Goal: Task Accomplishment & Management: Manage account settings

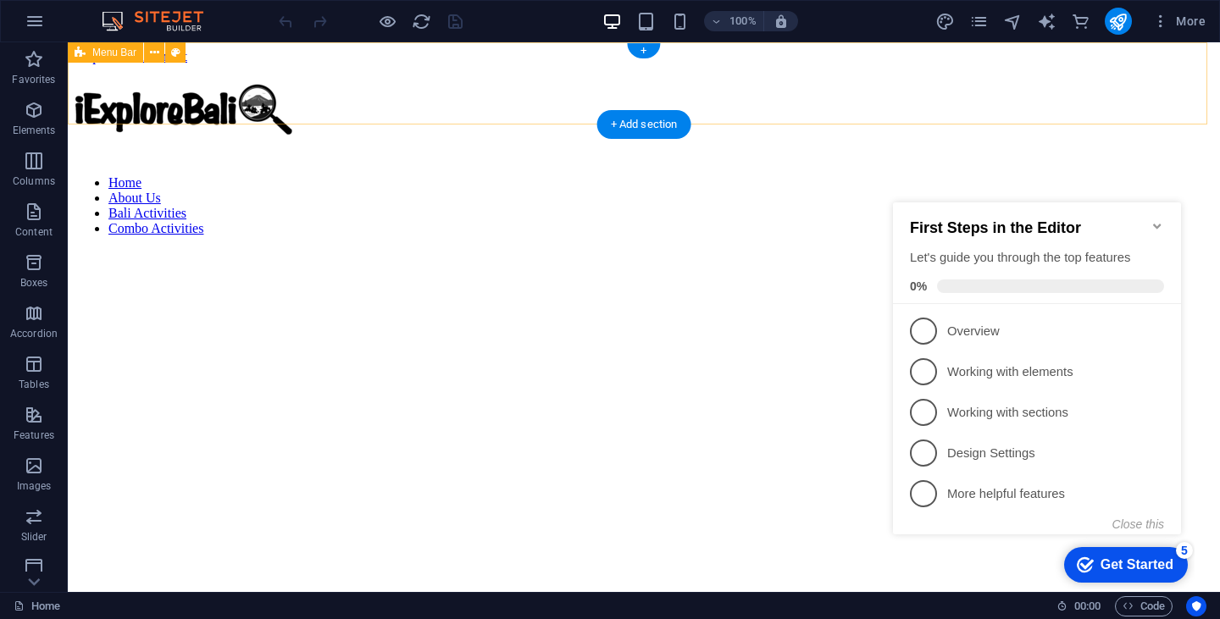
click at [535, 82] on div "Home About Us [GEOGRAPHIC_DATA] Activities Combo Activities" at bounding box center [644, 158] width 1139 height 153
select select "header"
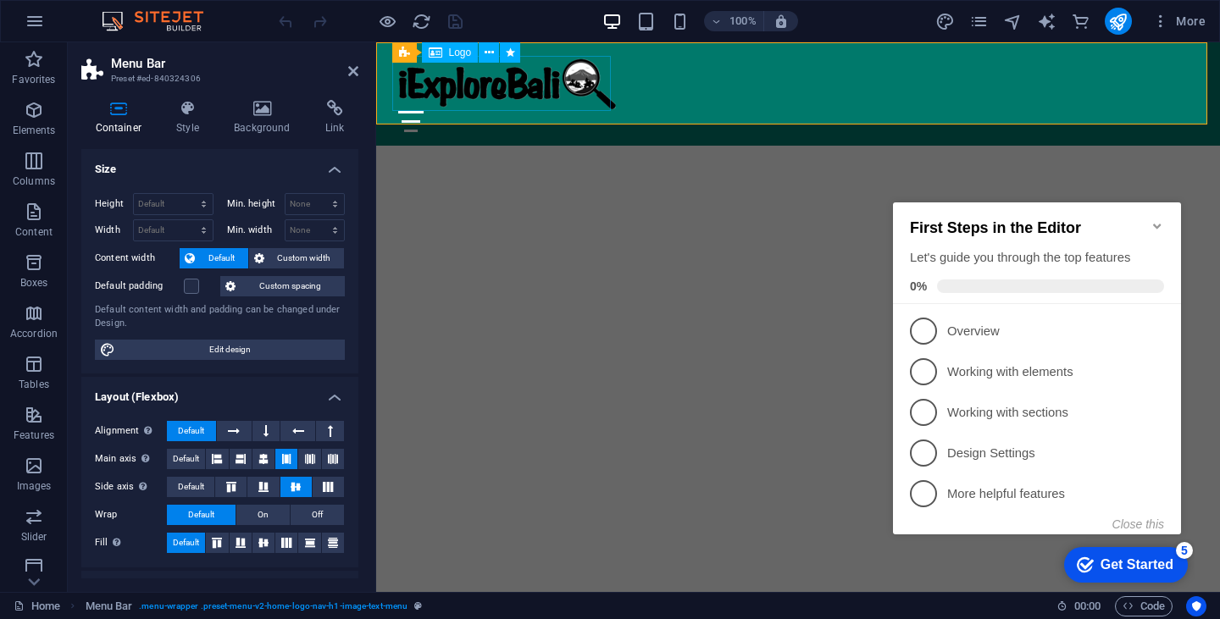
click at [478, 70] on div at bounding box center [798, 83] width 800 height 55
select select "px"
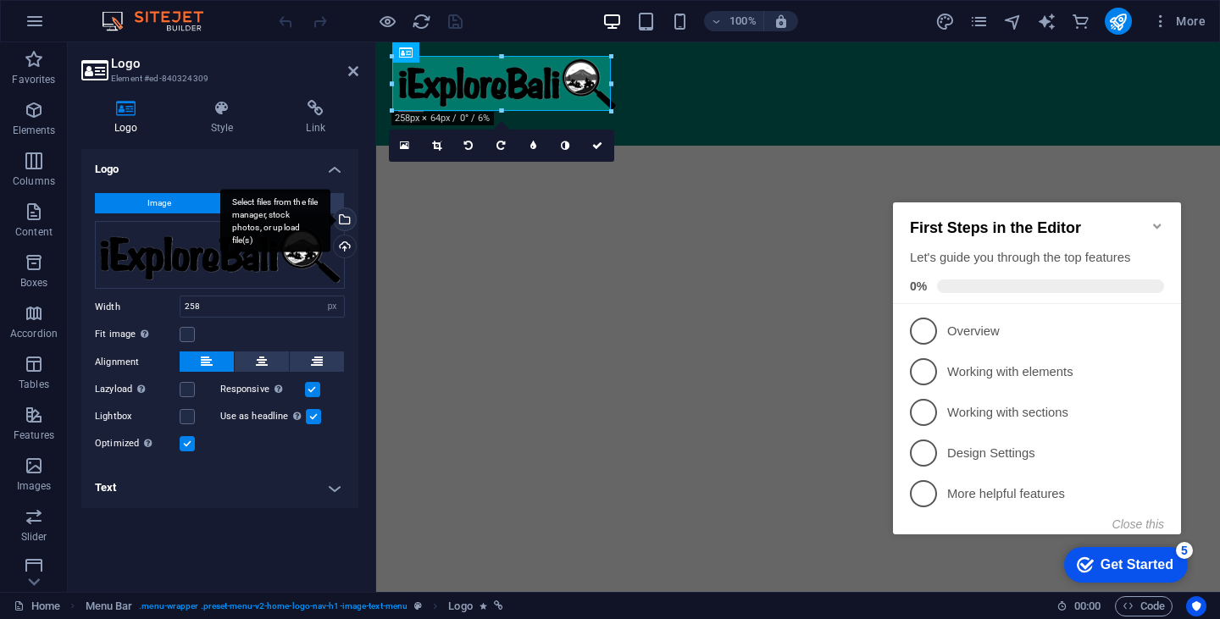
click at [330, 214] on div "Select files from the file manager, stock photos, or upload file(s)" at bounding box center [275, 221] width 110 height 64
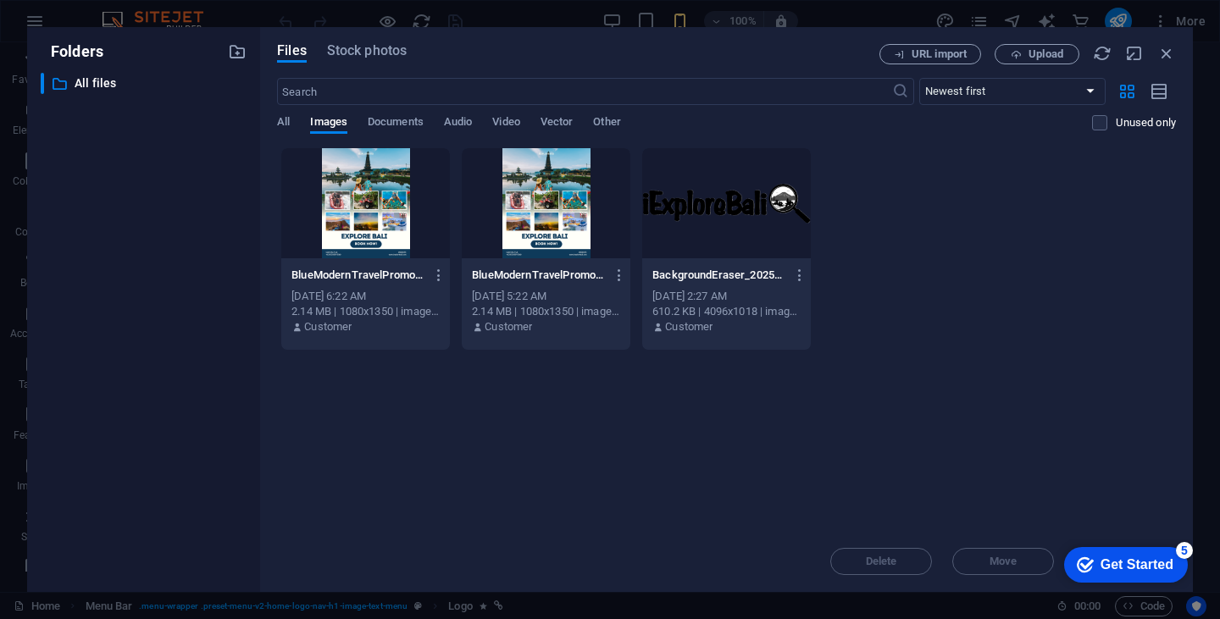
click at [904, 228] on div "BlueModernTravelPromotionDiscoverBaliInstagramPost_20250812_112027_0000-n1OuD_3…" at bounding box center [726, 248] width 899 height 203
click at [349, 53] on span "Stock photos" at bounding box center [367, 51] width 80 height 20
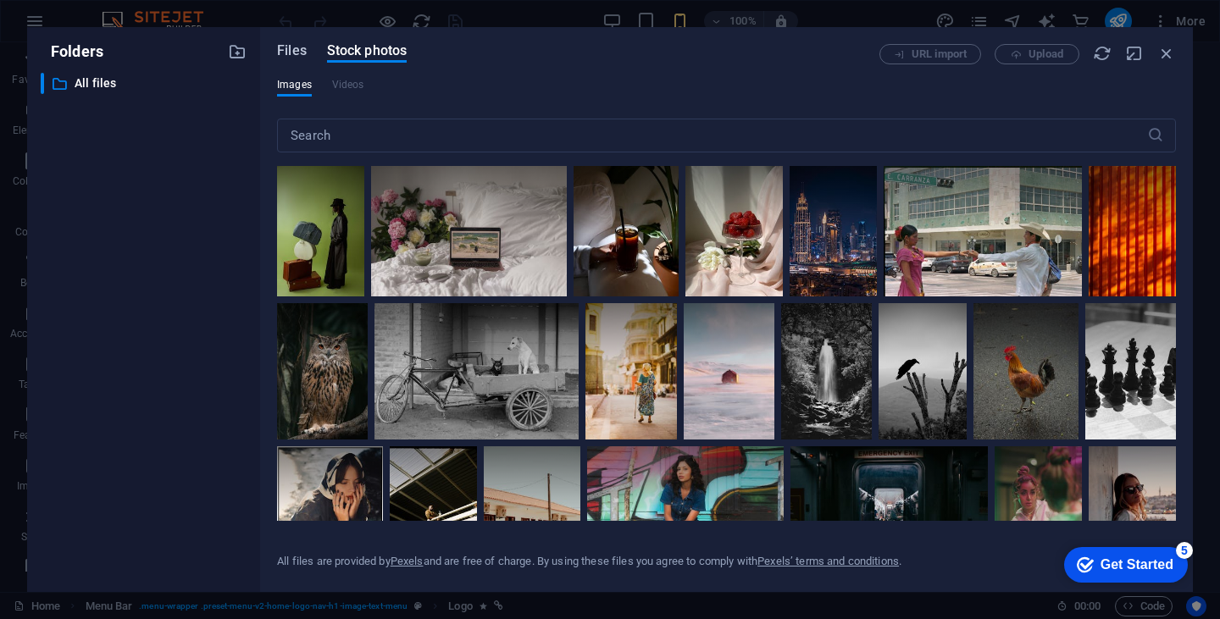
click at [297, 50] on span "Files" at bounding box center [292, 51] width 30 height 20
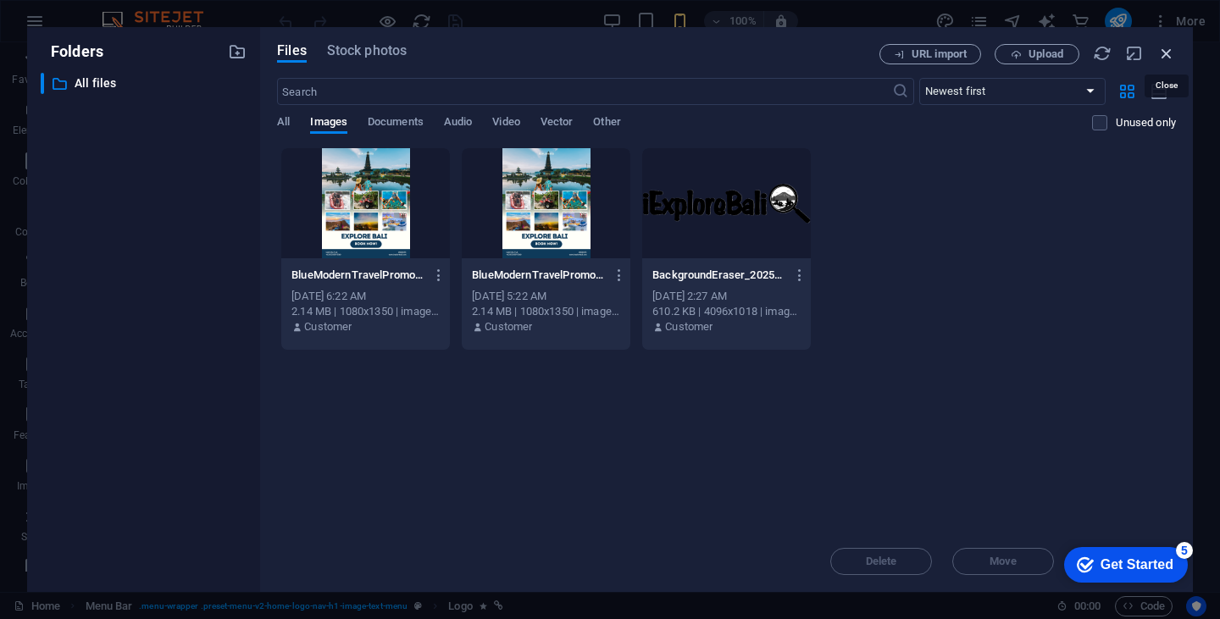
click at [1167, 53] on icon "button" at bounding box center [1166, 53] width 19 height 19
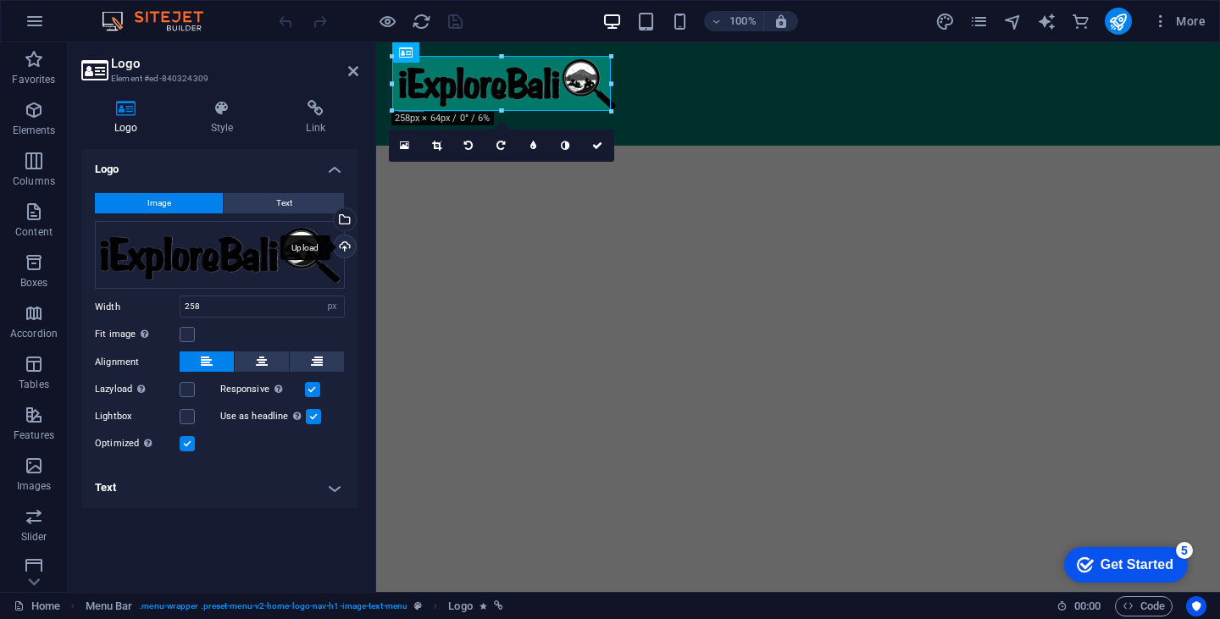
click at [343, 247] on div "Upload" at bounding box center [342, 248] width 25 height 25
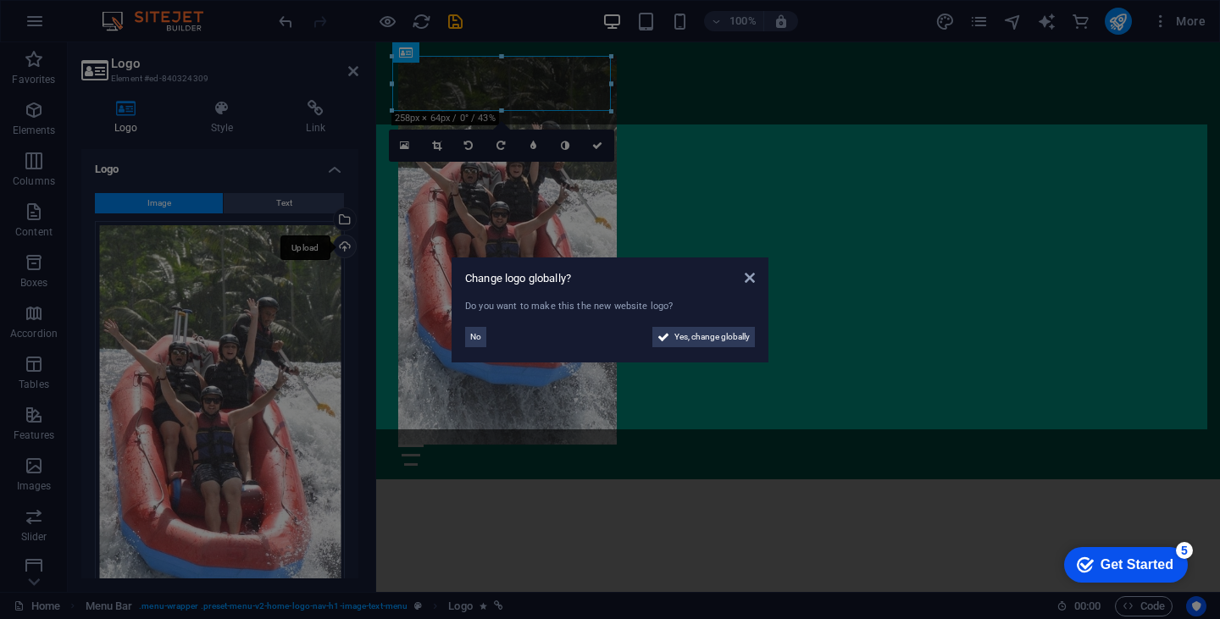
click at [344, 241] on aside "Change logo globally? Do you want to make this the new website logo? No Yes, ch…" at bounding box center [610, 309] width 1220 height 619
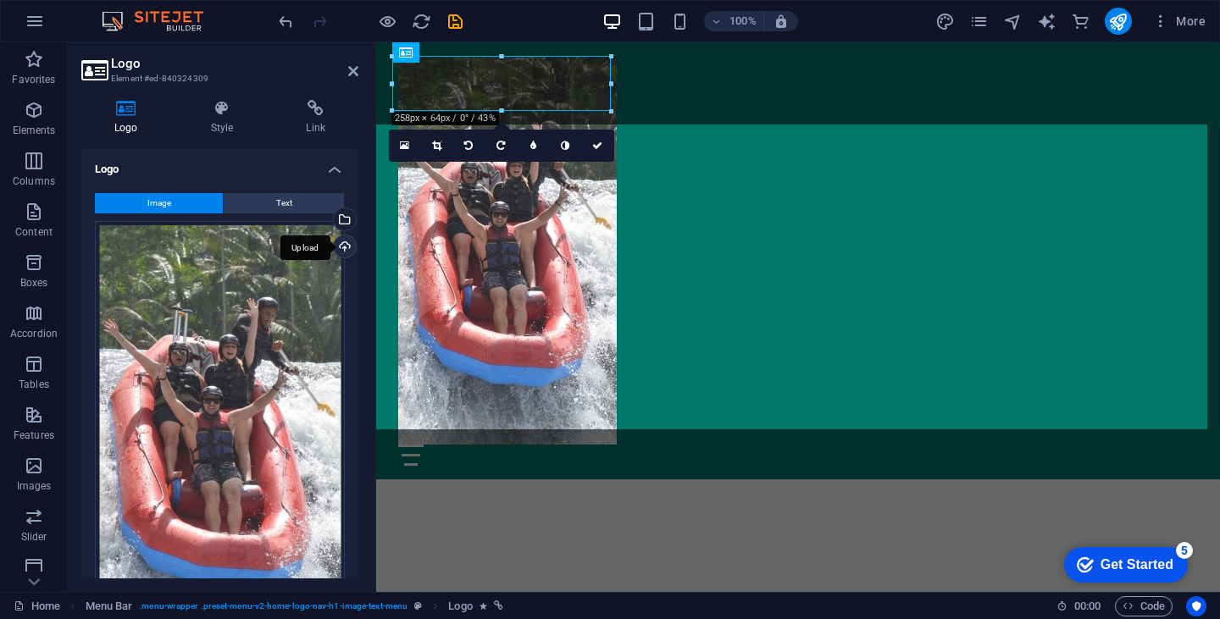
click at [342, 245] on div "Upload" at bounding box center [342, 248] width 25 height 25
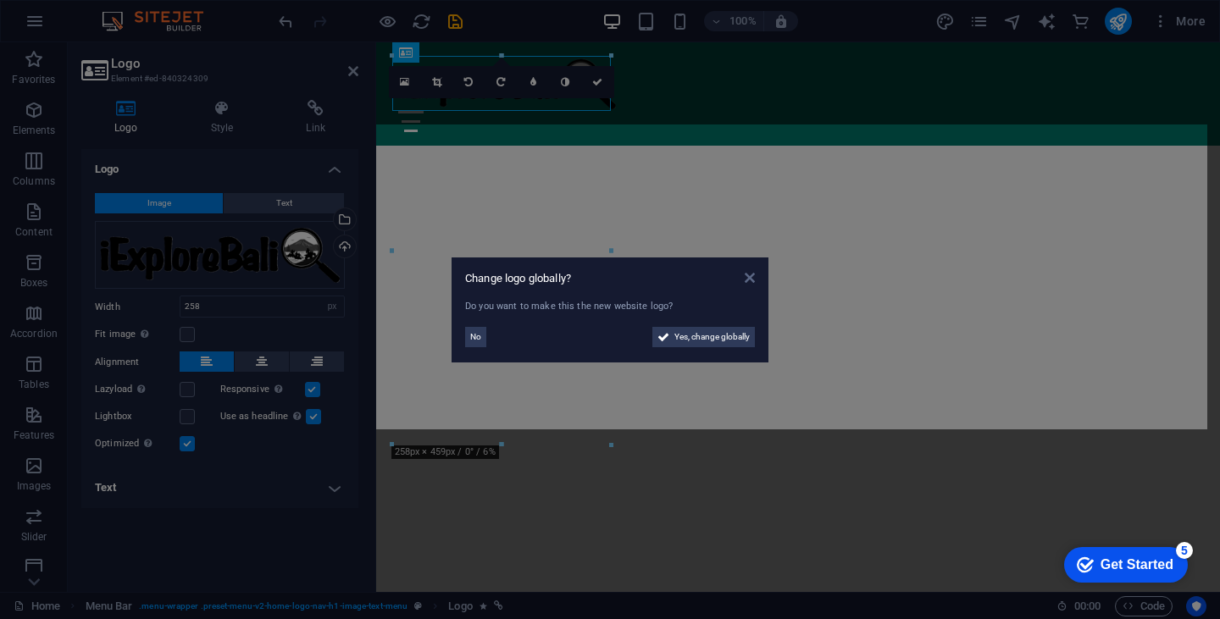
click at [748, 278] on icon at bounding box center [750, 278] width 10 height 14
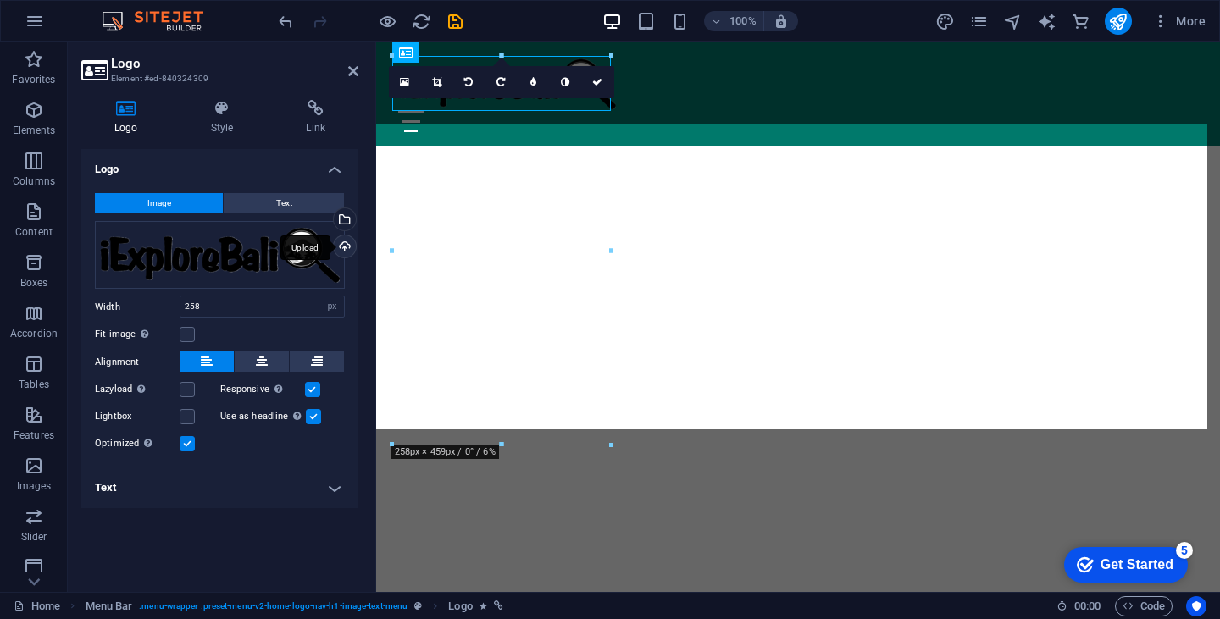
click at [343, 247] on div "Upload" at bounding box center [342, 248] width 25 height 25
click at [341, 247] on div "Upload" at bounding box center [342, 248] width 25 height 25
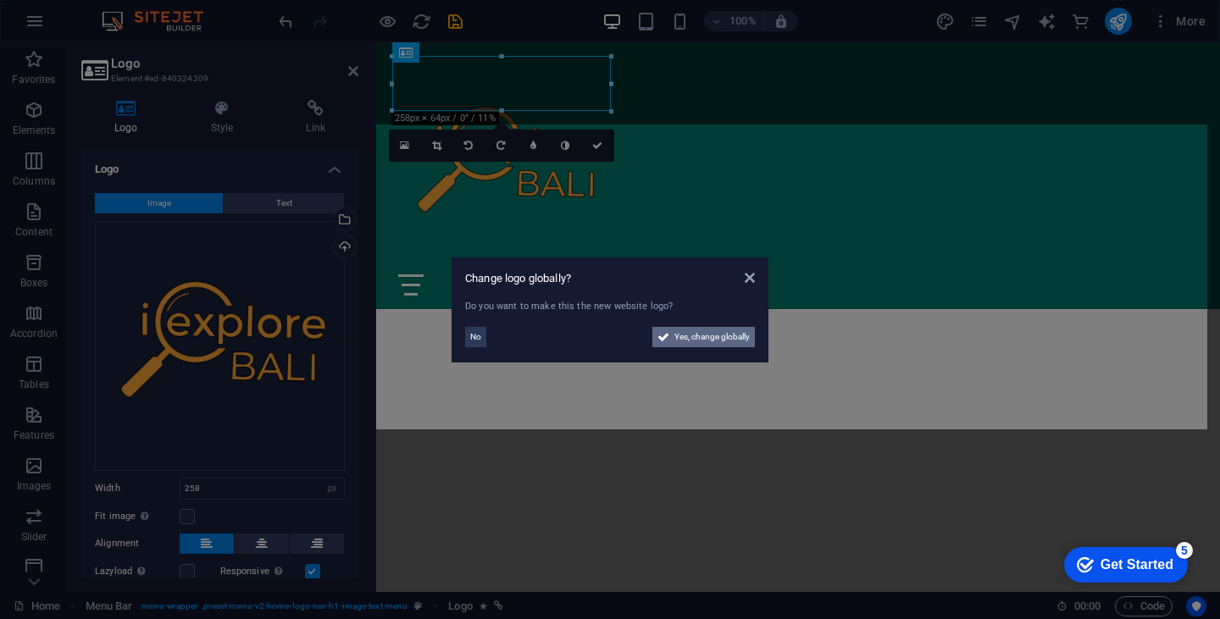
click at [668, 336] on icon at bounding box center [663, 337] width 12 height 20
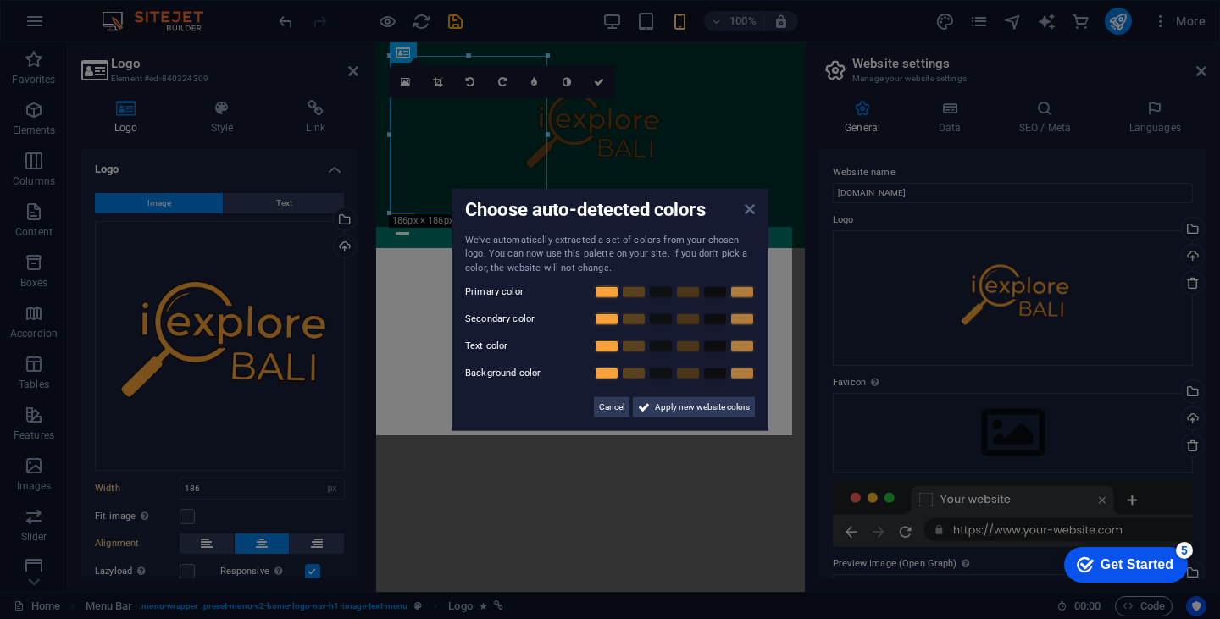
click at [748, 211] on icon at bounding box center [750, 209] width 10 height 14
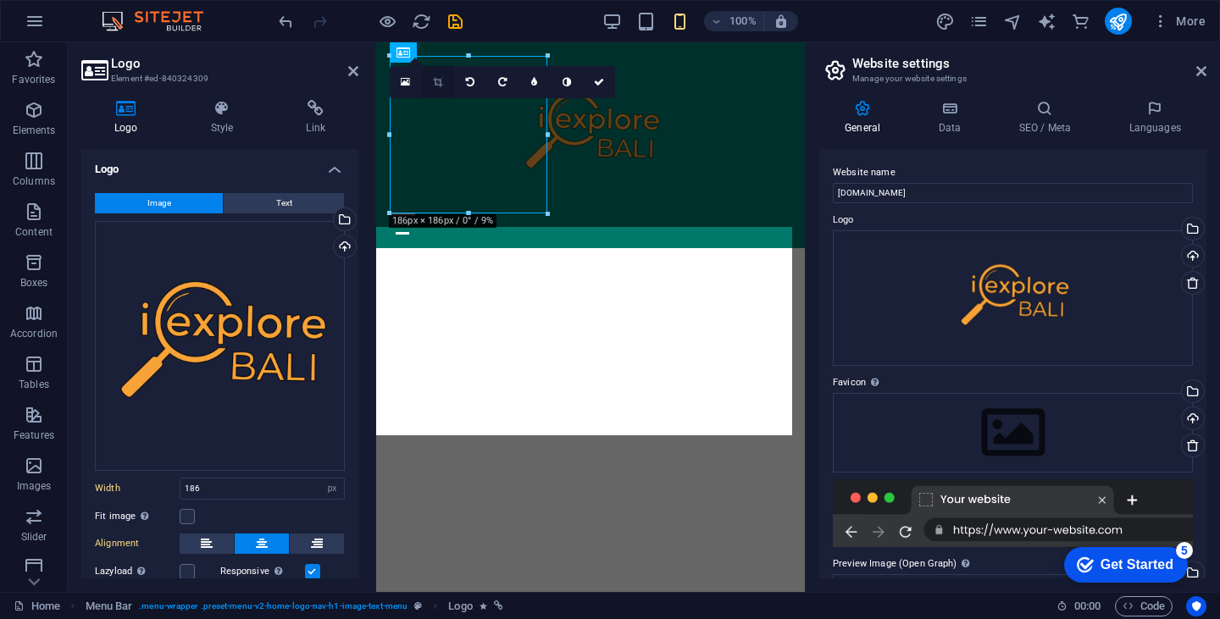
click at [439, 75] on link at bounding box center [438, 82] width 32 height 32
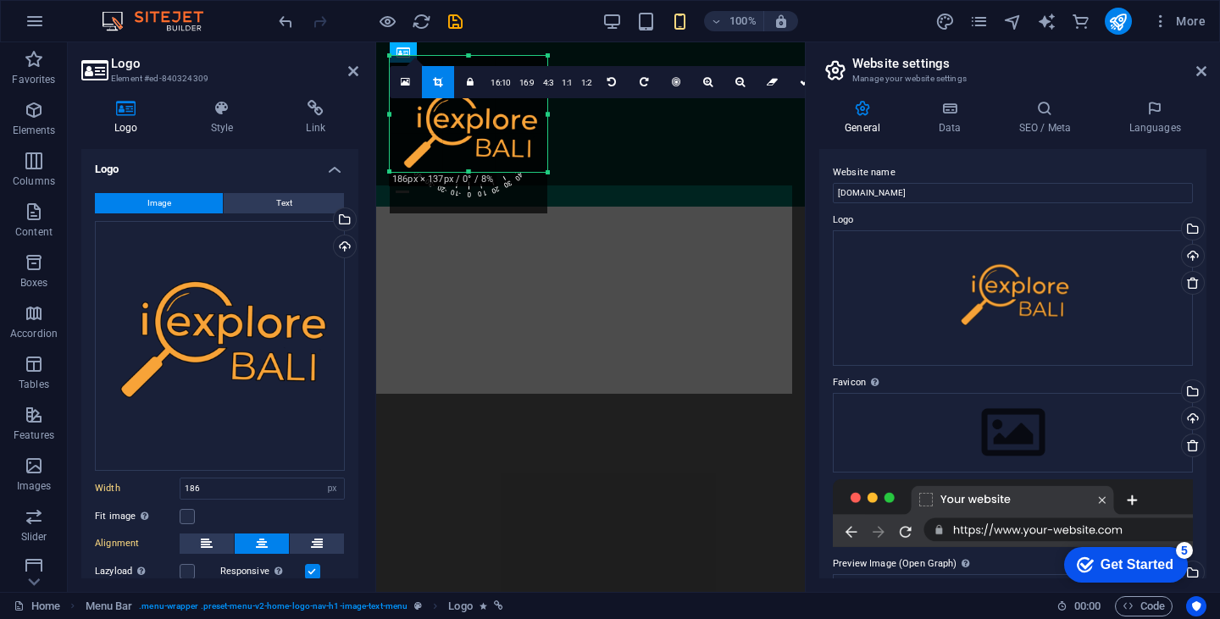
drag, startPoint x: 469, startPoint y: 213, endPoint x: 471, endPoint y: 172, distance: 40.7
click at [471, 172] on div at bounding box center [469, 172] width 158 height 6
click at [471, 172] on div at bounding box center [469, 173] width 158 height 6
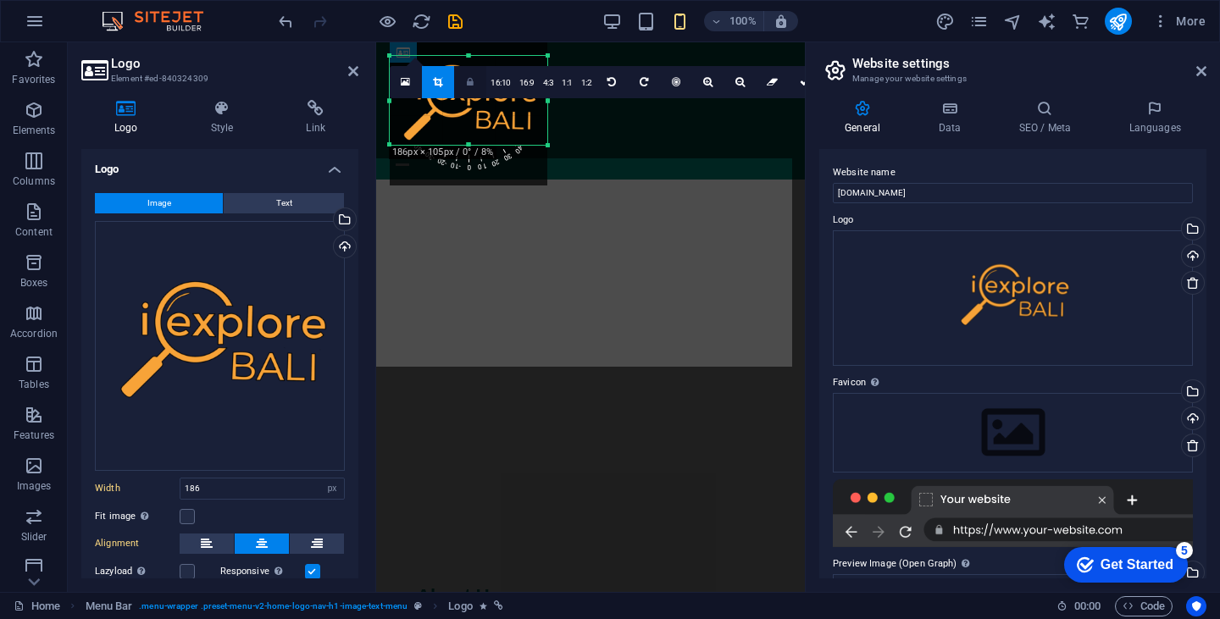
drag, startPoint x: 467, startPoint y: 55, endPoint x: 473, endPoint y: 83, distance: 28.6
click at [473, 83] on div "180 170 160 150 140 130 120 110 100 90 80 70 60 50 40 30 20 10 0 -10 -20 -30 -4…" at bounding box center [469, 100] width 158 height 89
click at [403, 83] on icon at bounding box center [405, 82] width 9 height 12
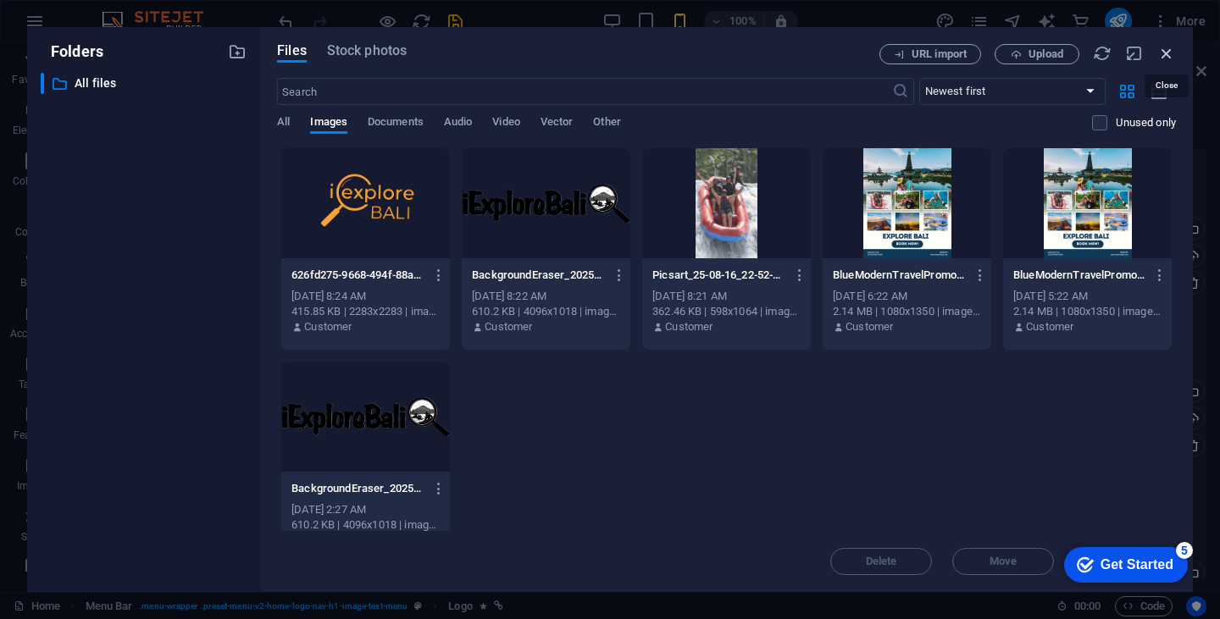
click at [1159, 60] on icon "button" at bounding box center [1166, 53] width 19 height 19
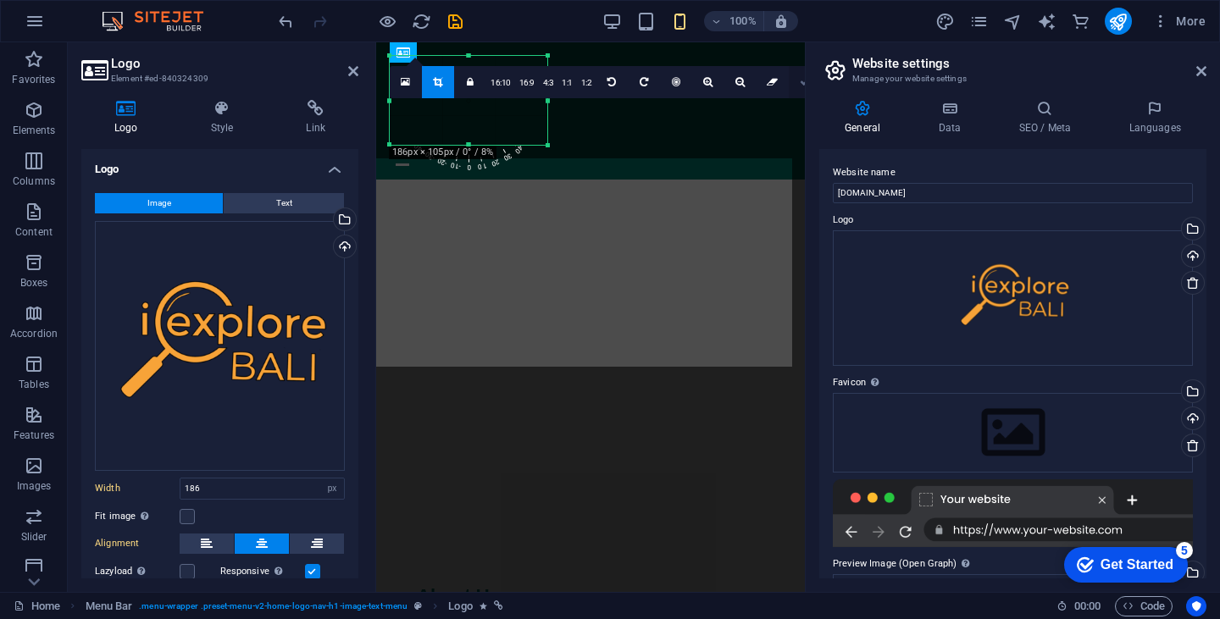
click at [802, 82] on icon at bounding box center [805, 82] width 10 height 10
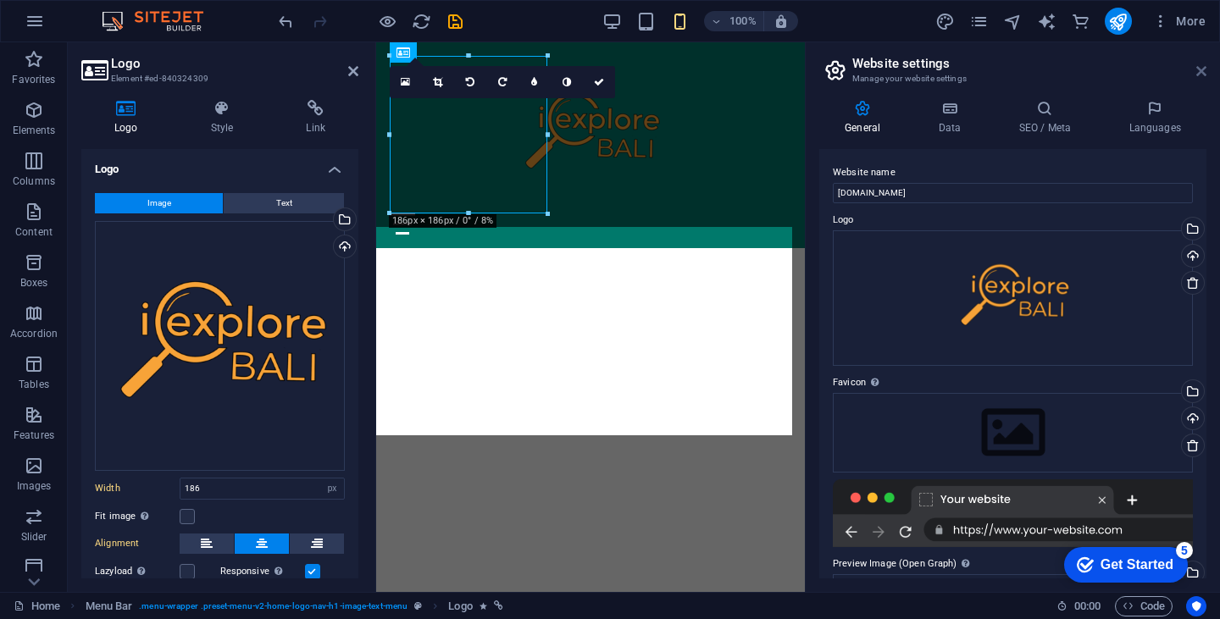
click at [1197, 65] on icon at bounding box center [1201, 71] width 10 height 14
type input "258"
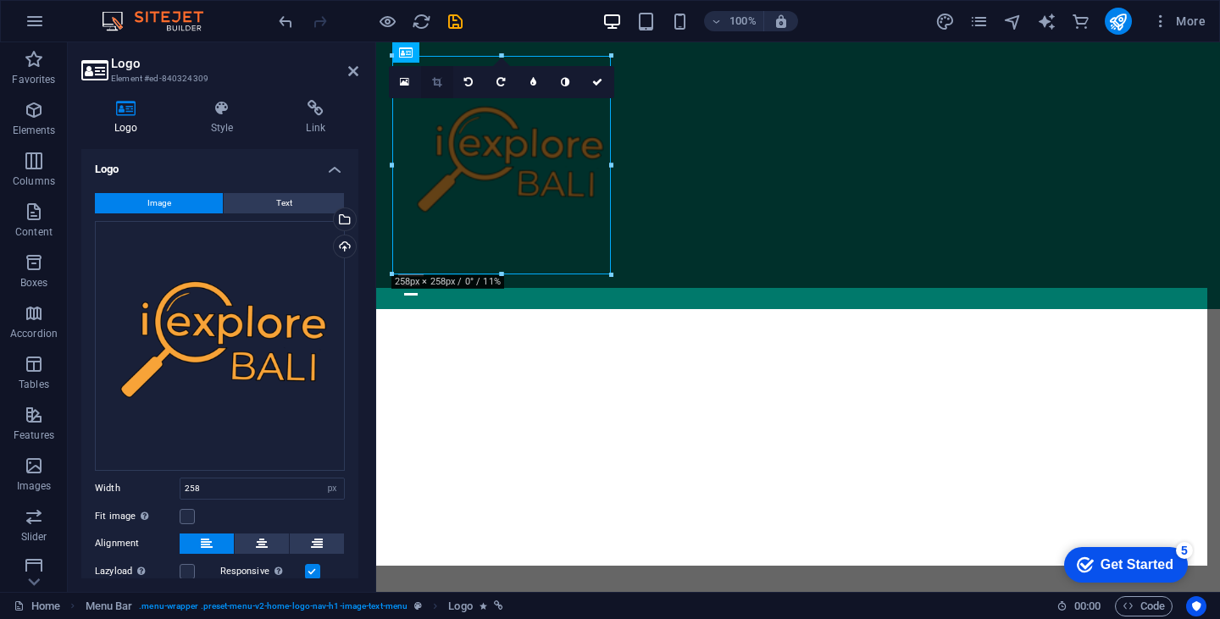
click at [432, 78] on icon at bounding box center [436, 82] width 9 height 10
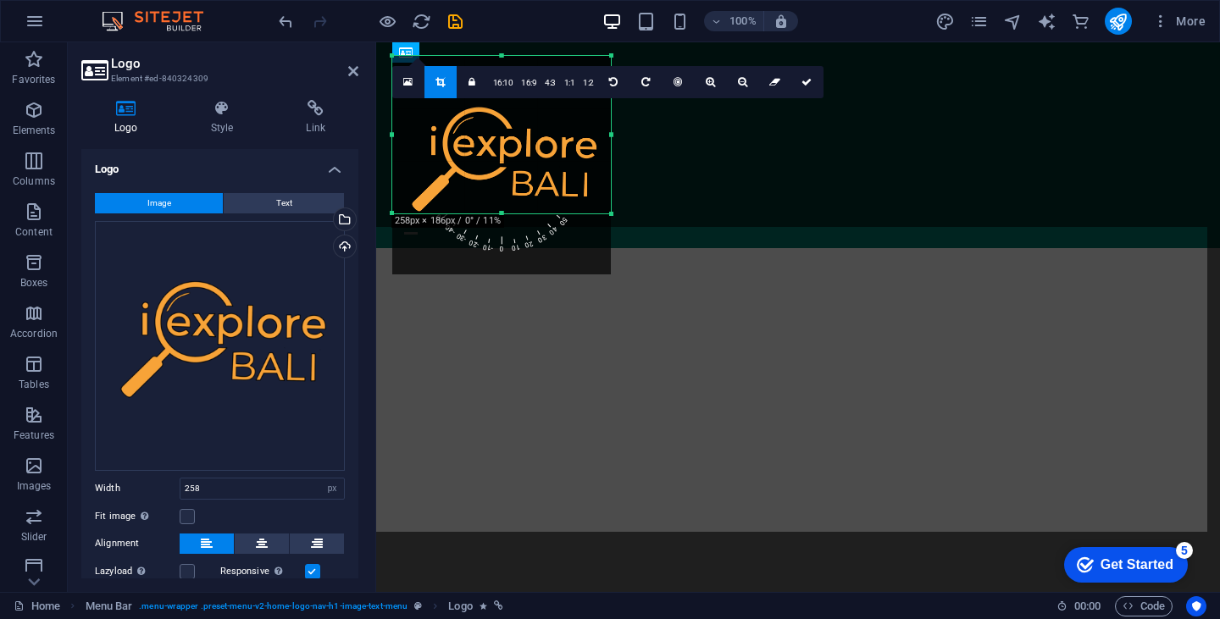
drag, startPoint x: 501, startPoint y: 274, endPoint x: 508, endPoint y: 213, distance: 61.4
click at [508, 213] on div at bounding box center [501, 214] width 219 height 6
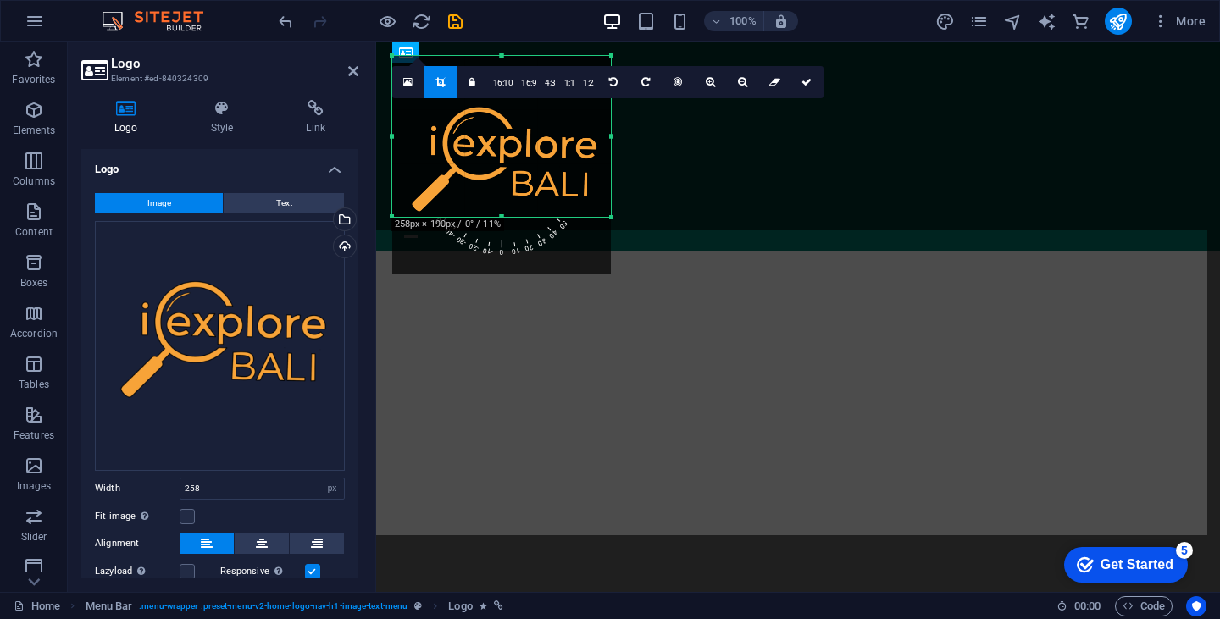
click at [493, 53] on div at bounding box center [501, 56] width 219 height 6
click at [501, 55] on div at bounding box center [501, 56] width 219 height 6
click at [586, 92] on link "1:2" at bounding box center [588, 83] width 19 height 32
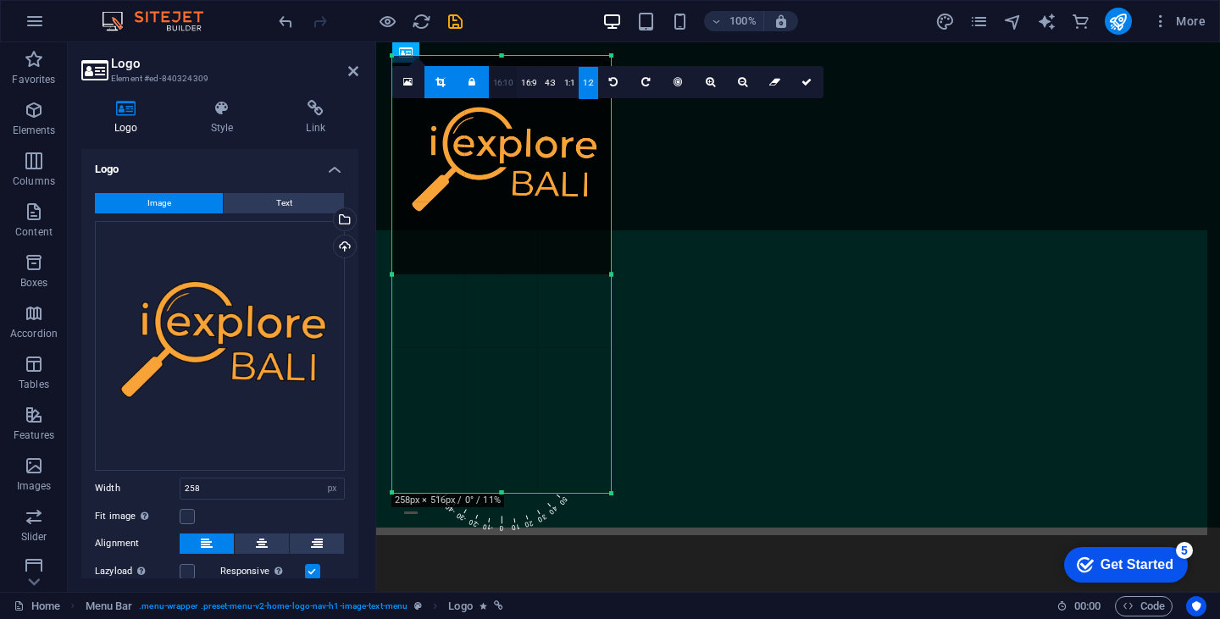
click at [502, 90] on link "16:10" at bounding box center [503, 83] width 29 height 32
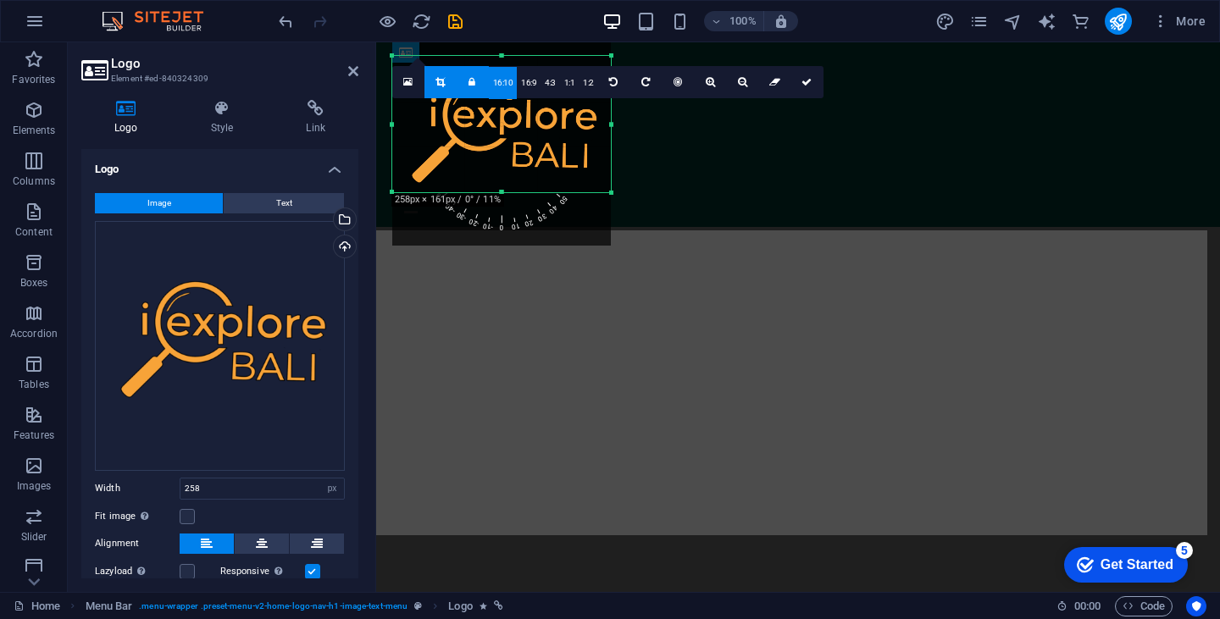
drag, startPoint x: 491, startPoint y: 147, endPoint x: 491, endPoint y: 118, distance: 28.8
click at [491, 118] on div at bounding box center [501, 136] width 219 height 219
click at [803, 87] on link at bounding box center [807, 82] width 32 height 32
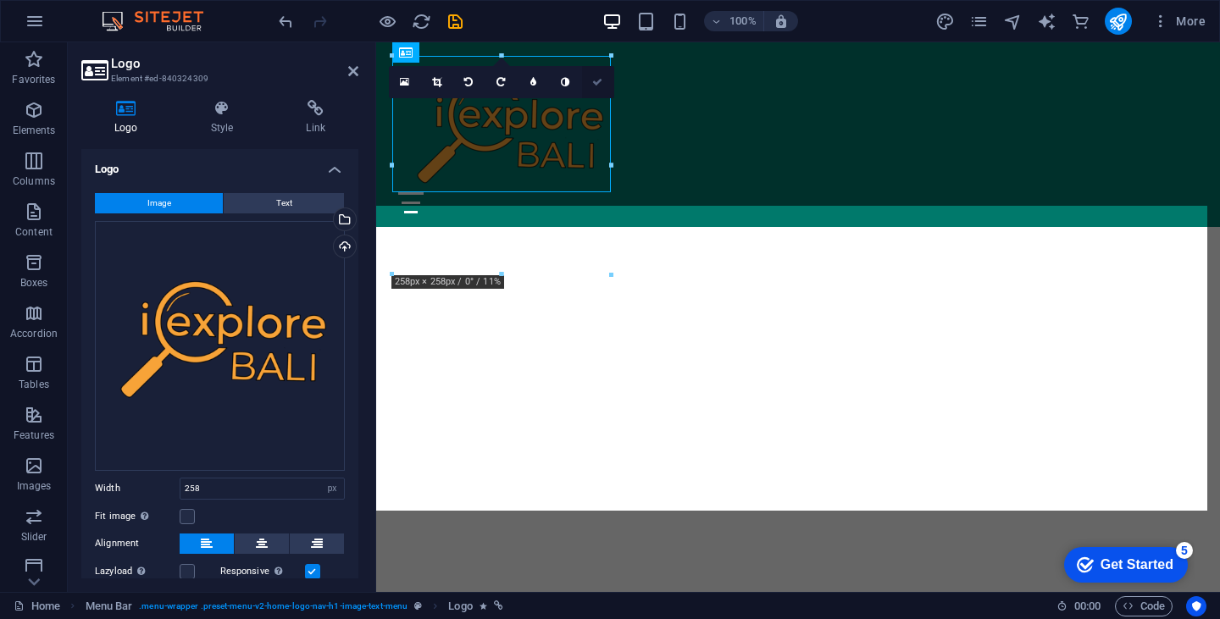
click at [598, 79] on icon at bounding box center [597, 82] width 10 height 10
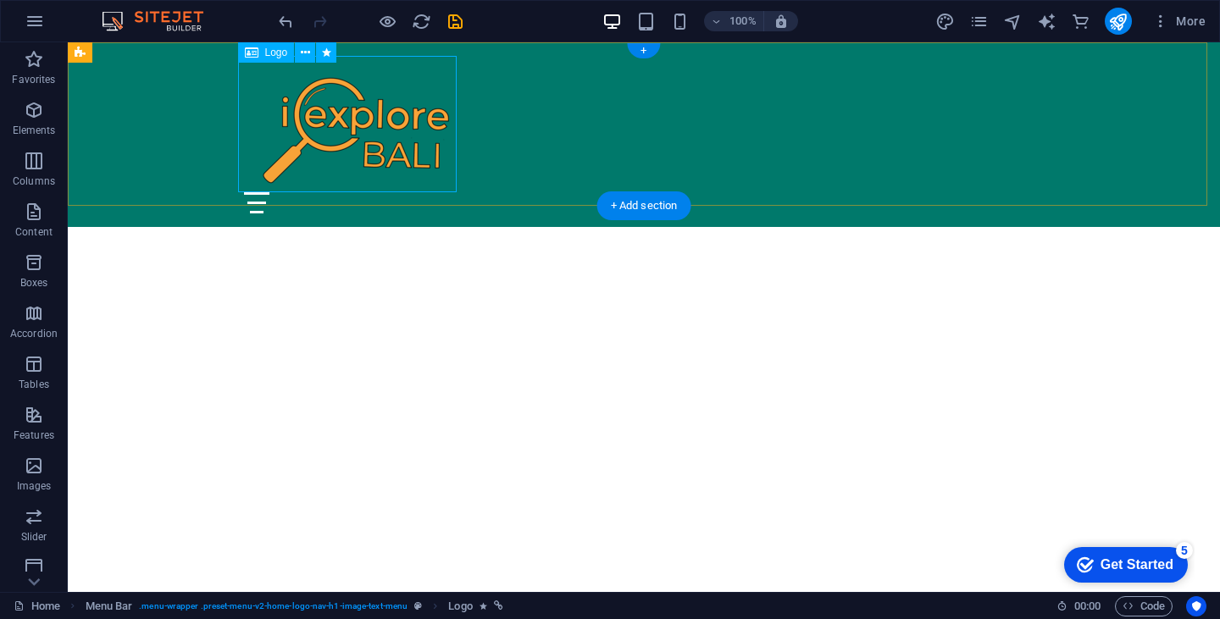
click at [453, 190] on div at bounding box center [644, 124] width 800 height 136
click at [416, 78] on div at bounding box center [644, 124] width 800 height 136
select select "px"
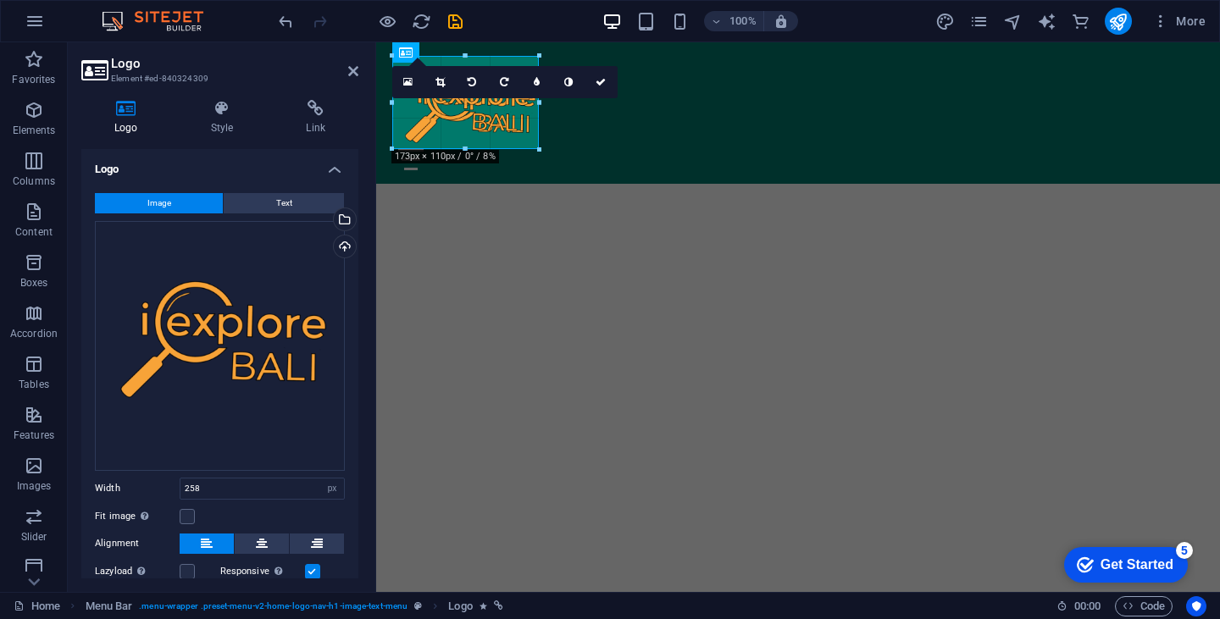
drag, startPoint x: 610, startPoint y: 192, endPoint x: 159, endPoint y: 96, distance: 461.0
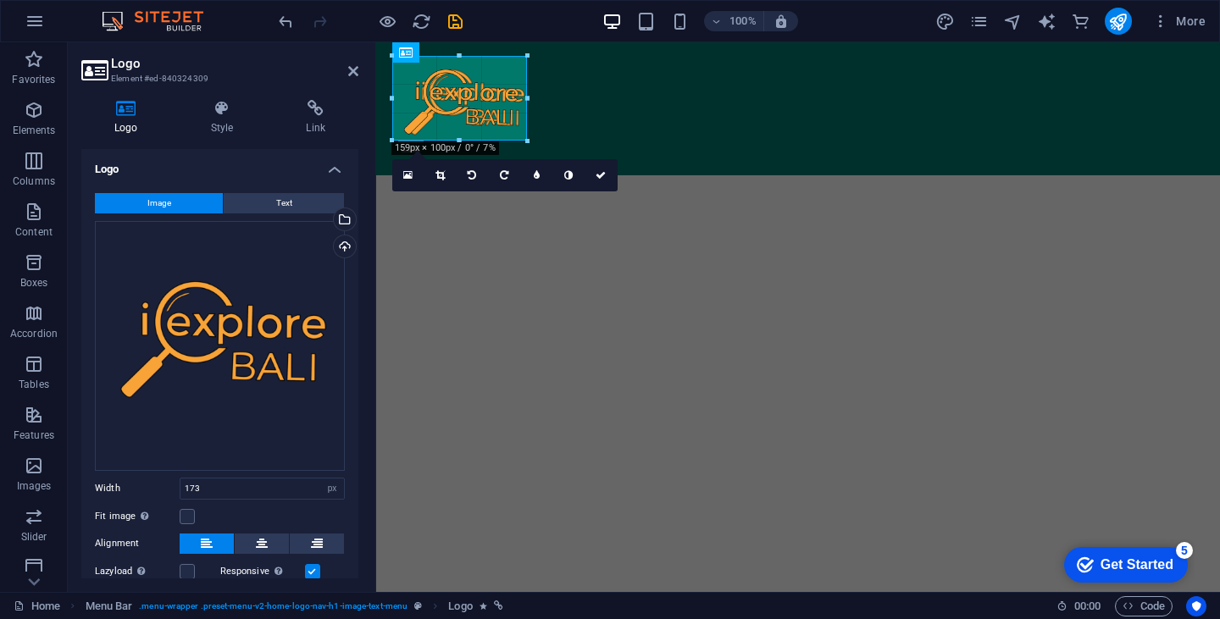
drag, startPoint x: 536, startPoint y: 146, endPoint x: 519, endPoint y: 136, distance: 19.8
type input "159"
click at [439, 172] on icon at bounding box center [440, 174] width 9 height 10
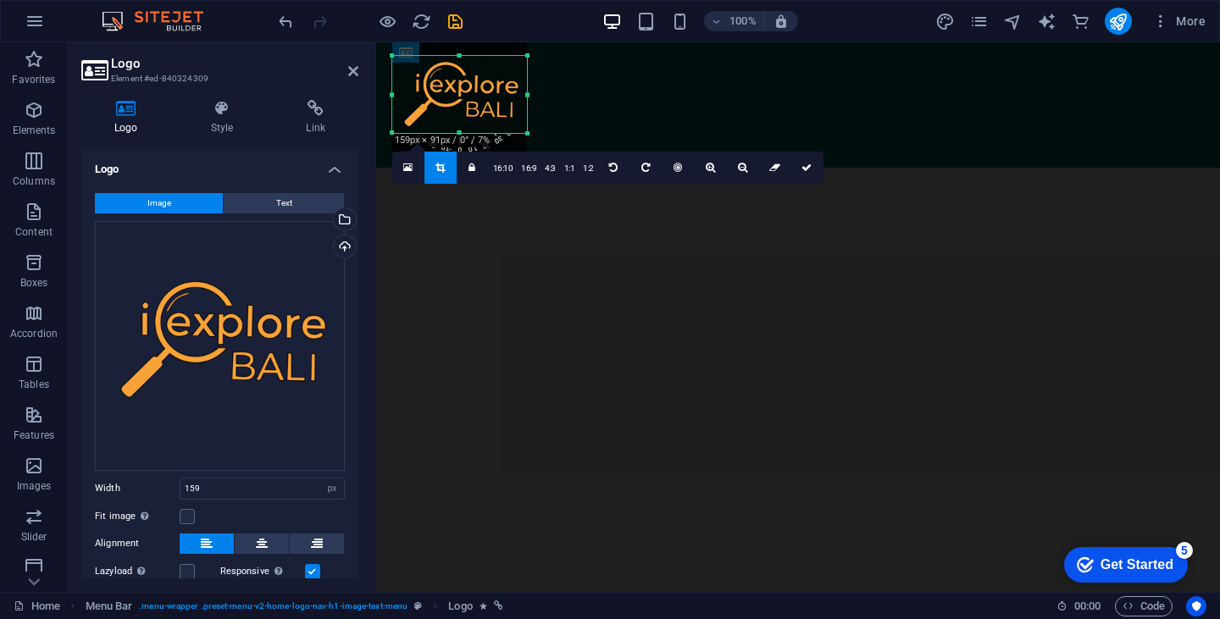
click at [459, 64] on div "180 170 160 150 140 130 120 110 100 90 80 70 60 50 40 30 20 10 0 -10 -20 -30 -4…" at bounding box center [459, 94] width 135 height 77
click at [460, 130] on div at bounding box center [459, 131] width 135 height 6
click at [808, 161] on icon at bounding box center [807, 165] width 10 height 10
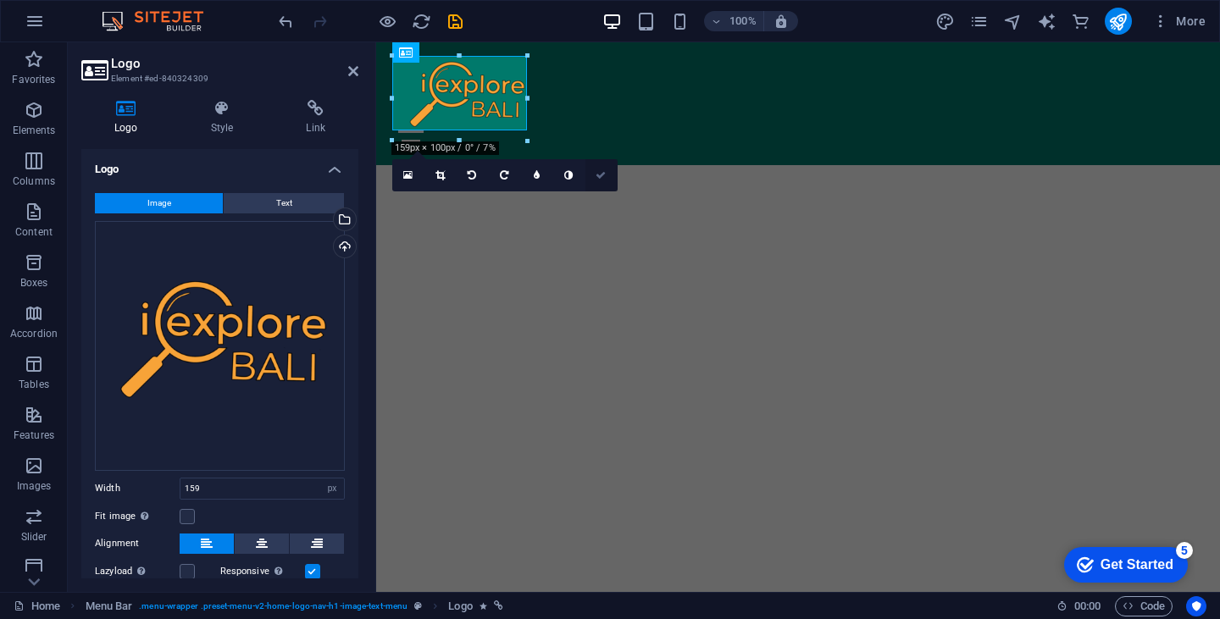
click at [603, 176] on icon at bounding box center [601, 175] width 10 height 10
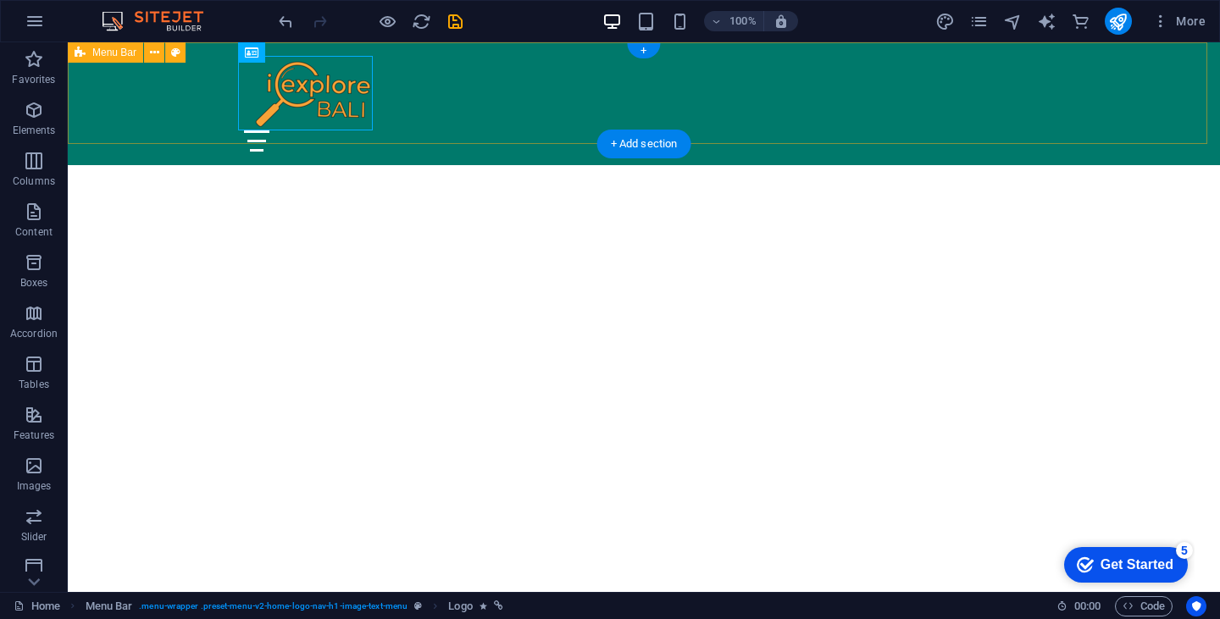
click at [678, 52] on div "Home About Us [GEOGRAPHIC_DATA] Activities Combo Activities" at bounding box center [644, 103] width 1152 height 123
select select "header"
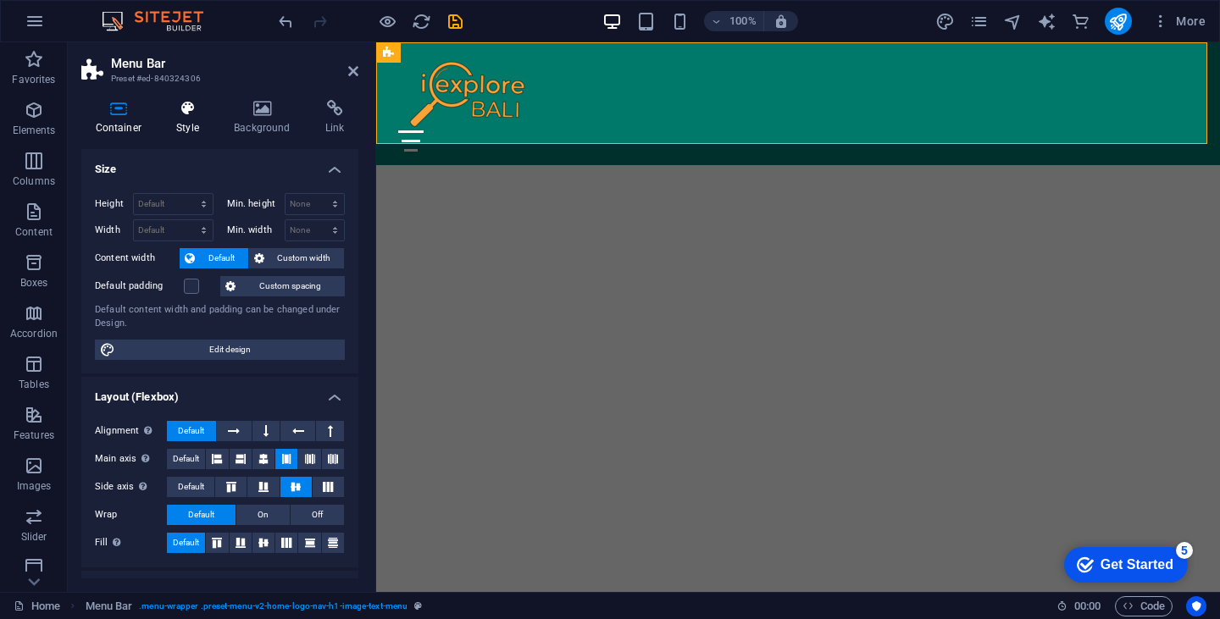
click at [197, 118] on h4 "Style" at bounding box center [192, 118] width 58 height 36
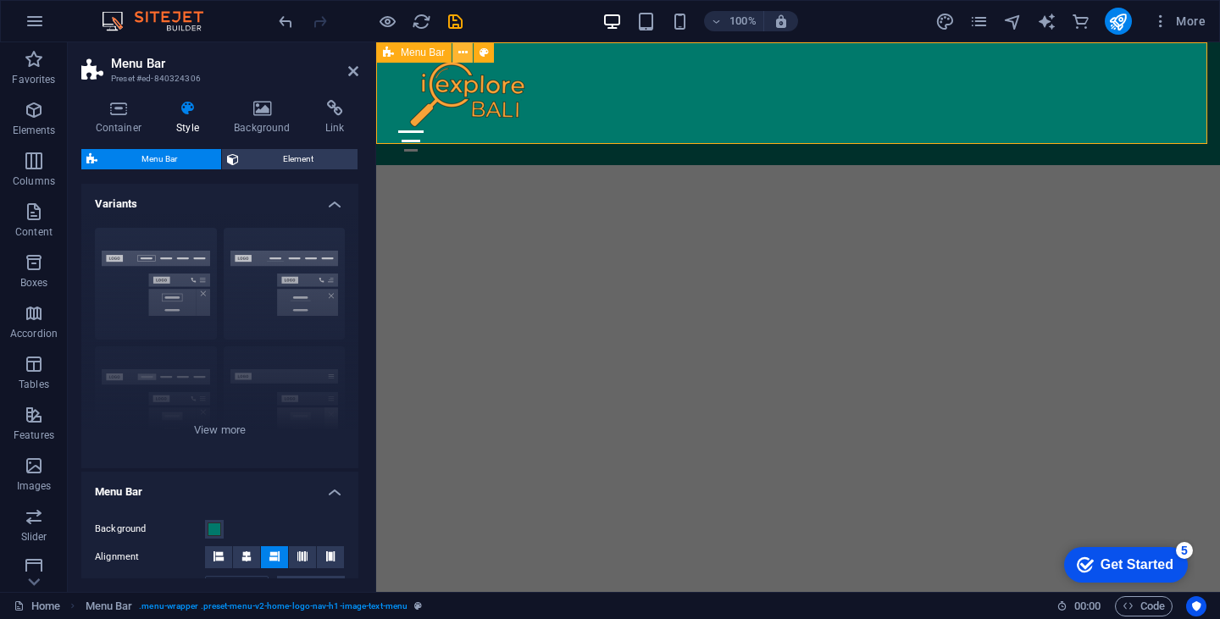
click at [463, 52] on icon at bounding box center [462, 53] width 9 height 18
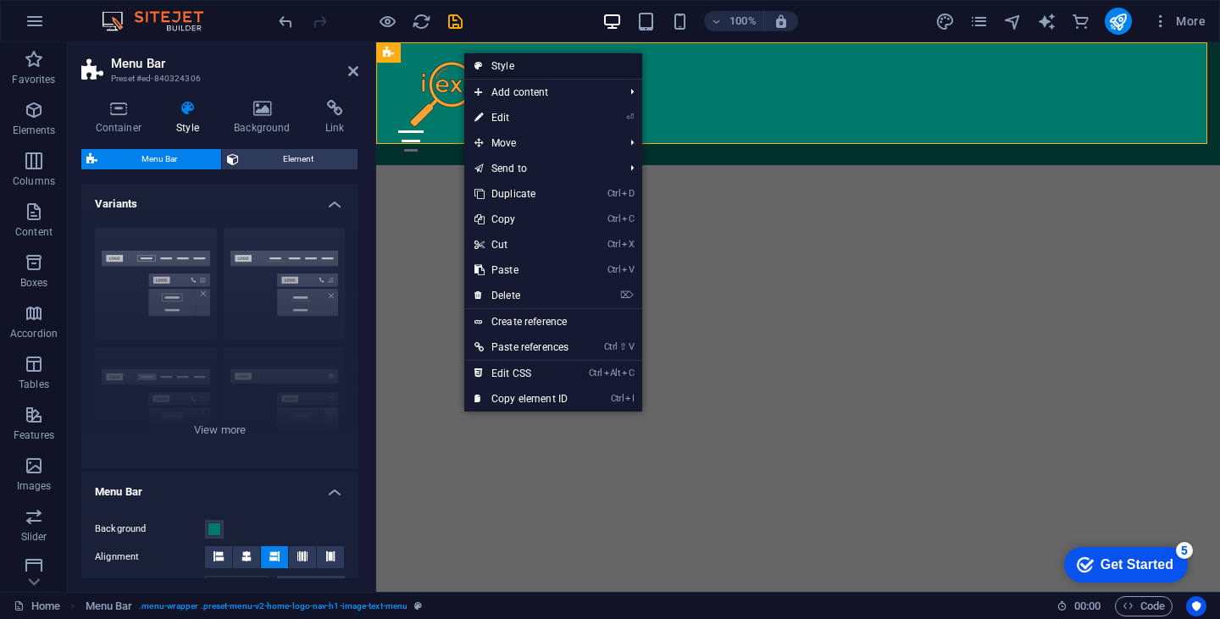
click at [502, 58] on link "Style" at bounding box center [553, 65] width 178 height 25
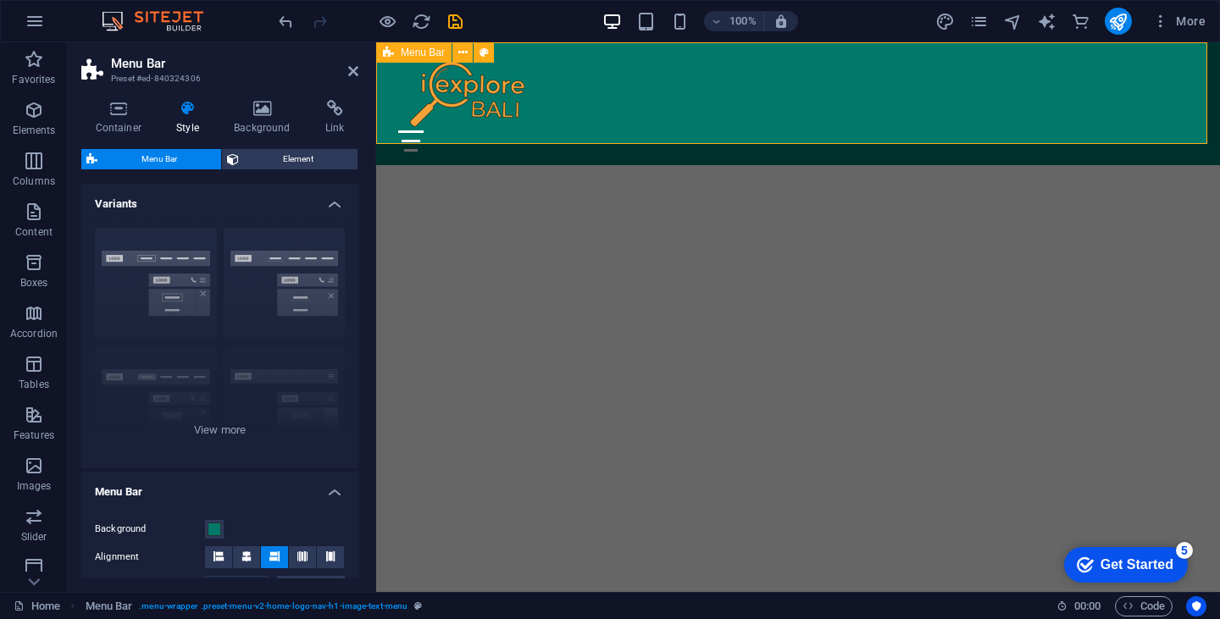
click at [598, 45] on div "Home About Us [GEOGRAPHIC_DATA] Activities Combo Activities" at bounding box center [798, 103] width 844 height 123
click at [275, 119] on h4 "Background" at bounding box center [266, 118] width 92 height 36
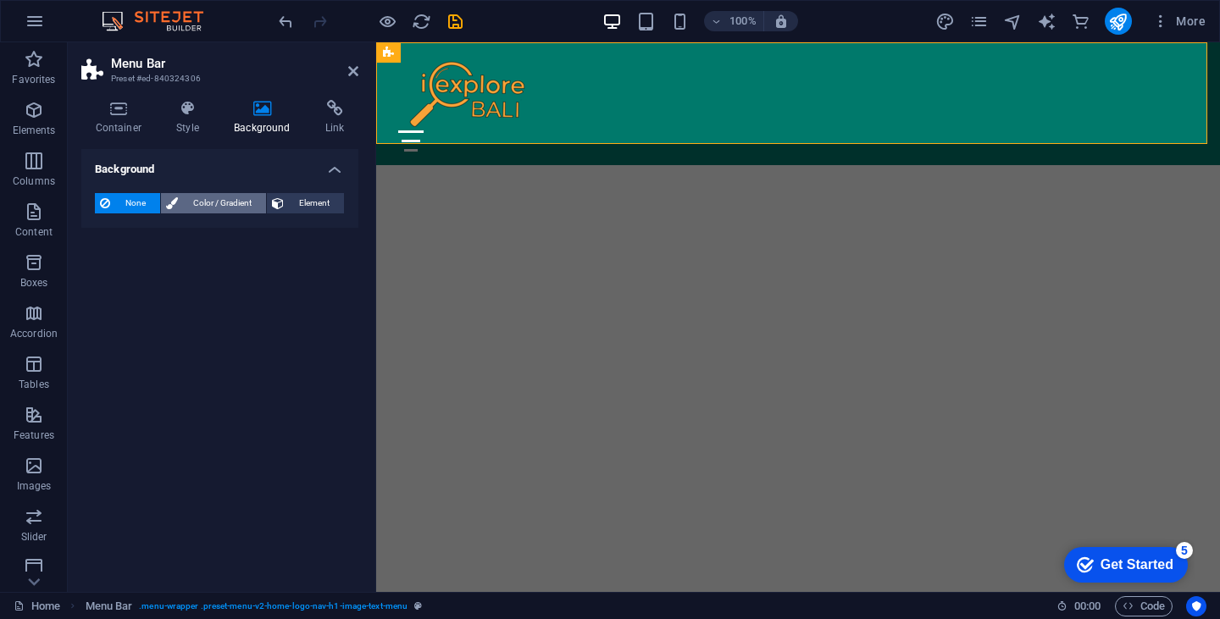
click at [187, 198] on span "Color / Gradient" at bounding box center [222, 203] width 78 height 20
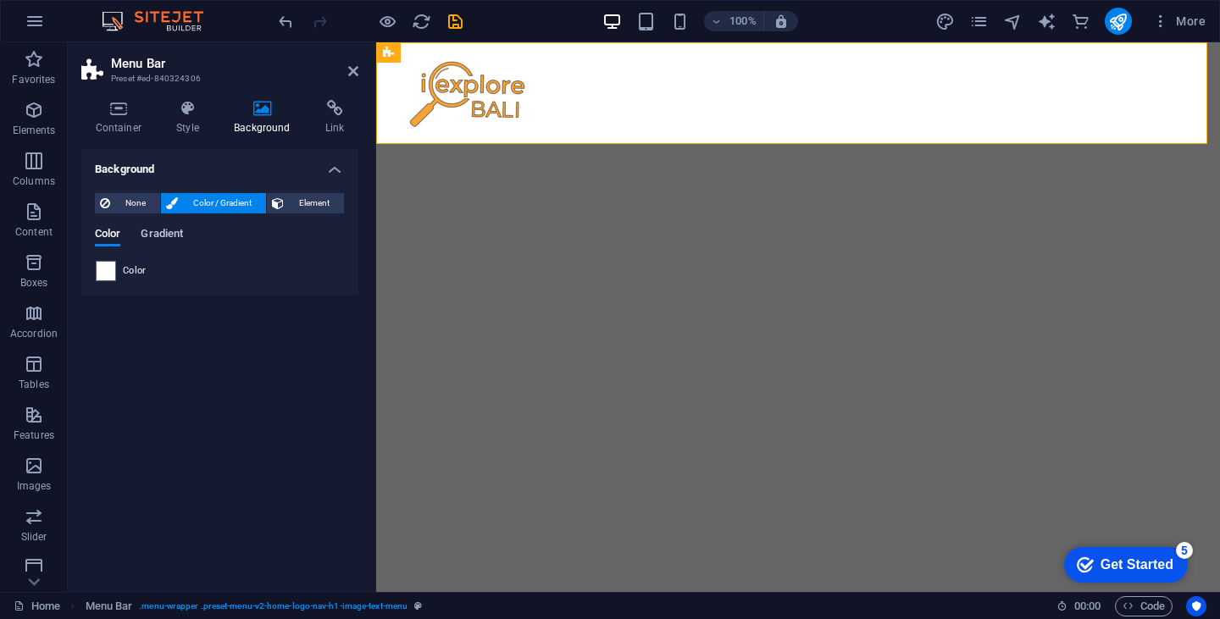
click at [168, 235] on span "Gradient" at bounding box center [162, 236] width 42 height 24
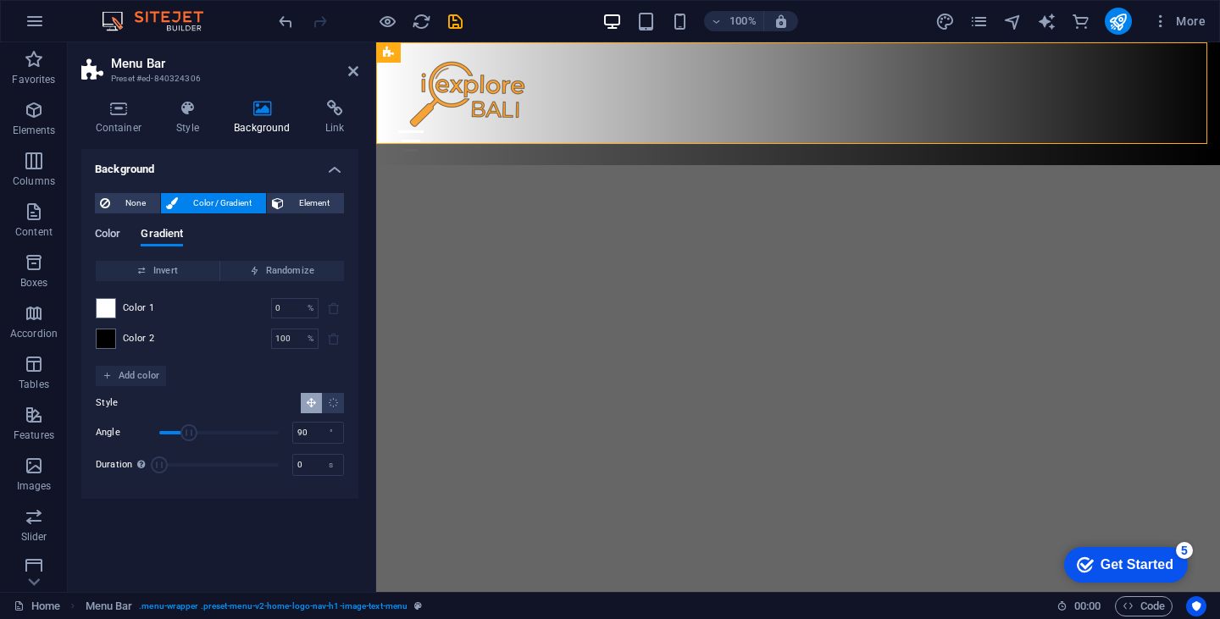
click at [103, 233] on span "Color" at bounding box center [107, 236] width 25 height 24
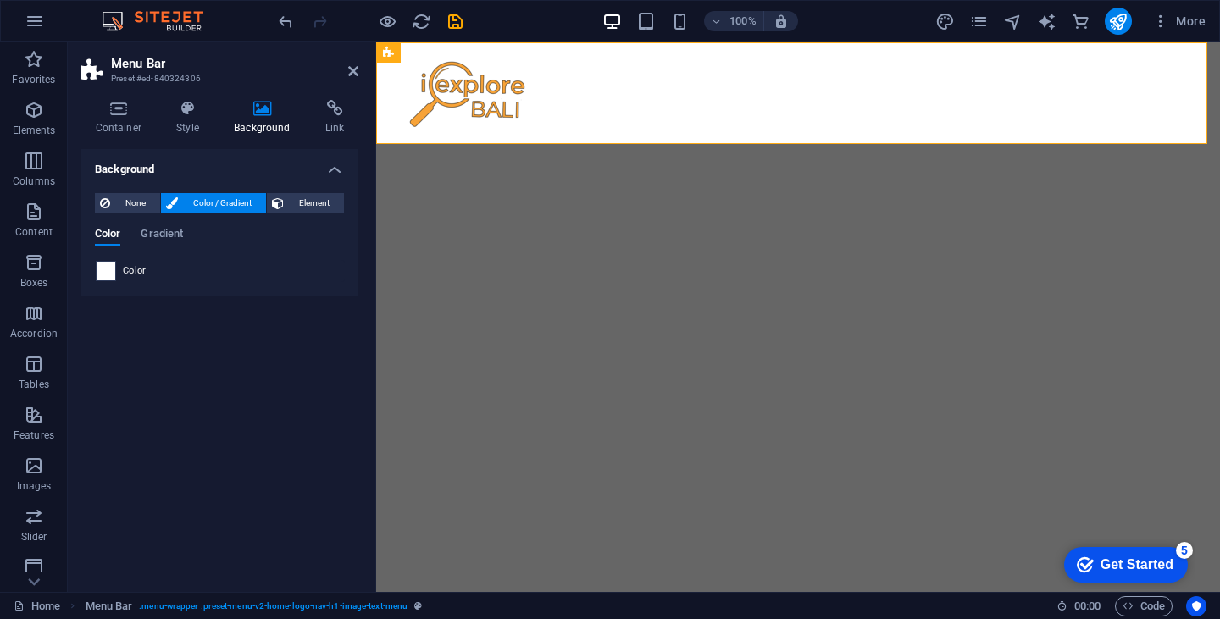
click at [112, 268] on span at bounding box center [106, 271] width 19 height 19
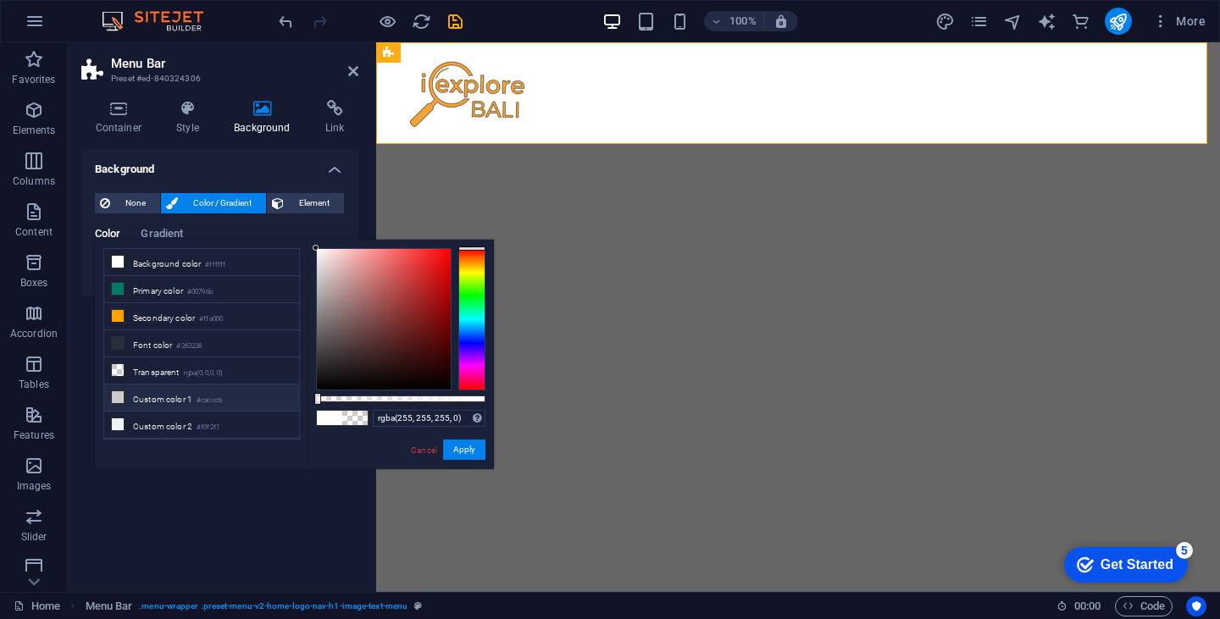
drag, startPoint x: 486, startPoint y: 399, endPoint x: 279, endPoint y: 388, distance: 207.9
click at [279, 388] on div "less Background color #ffffff Primary color #00796b Secondary color #ffa000 Fon…" at bounding box center [294, 355] width 399 height 230
click at [224, 269] on small "#ffffff" at bounding box center [215, 265] width 20 height 12
type input "#ffffff"
drag, startPoint x: 318, startPoint y: 397, endPoint x: 517, endPoint y: 386, distance: 199.4
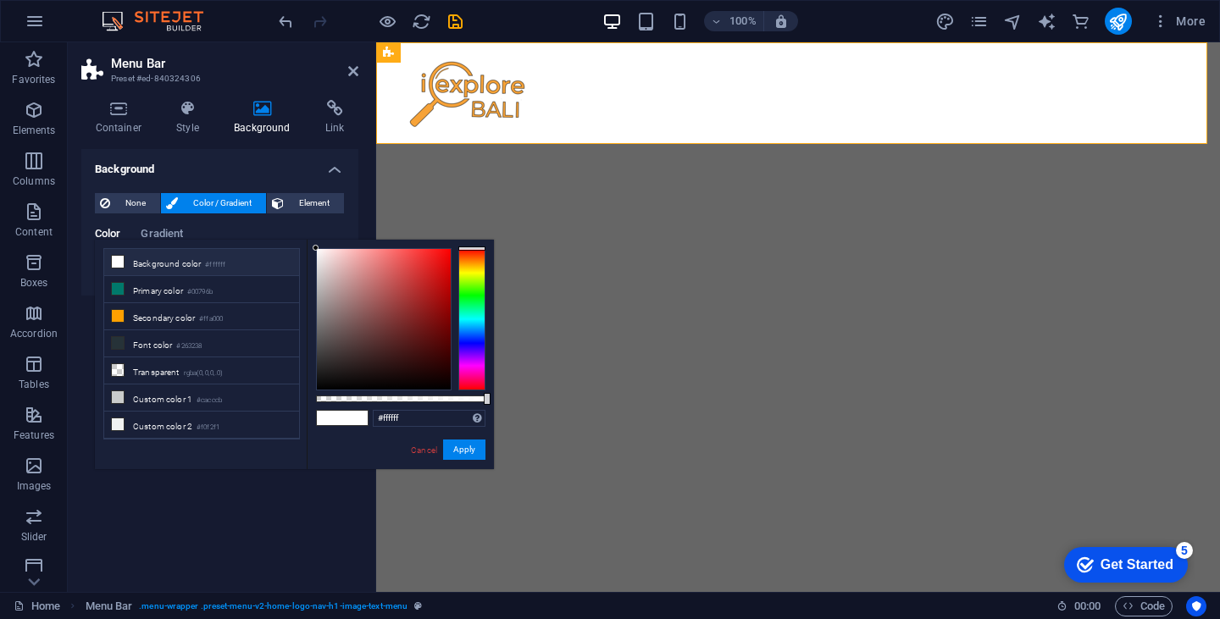
click at [517, 386] on body "[DOMAIN_NAME] Home Favorites Elements Columns Content Boxes Accordion Tables Fe…" at bounding box center [610, 309] width 1220 height 619
click at [463, 450] on button "Apply" at bounding box center [464, 450] width 42 height 20
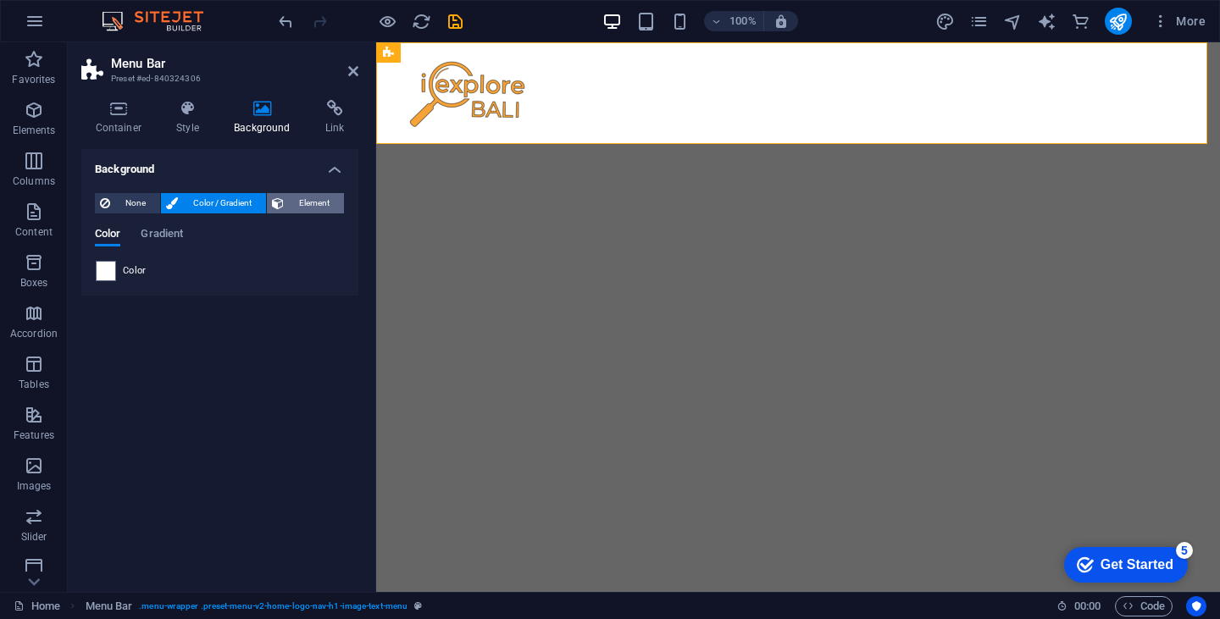
click at [314, 198] on span "Element" at bounding box center [314, 203] width 50 height 20
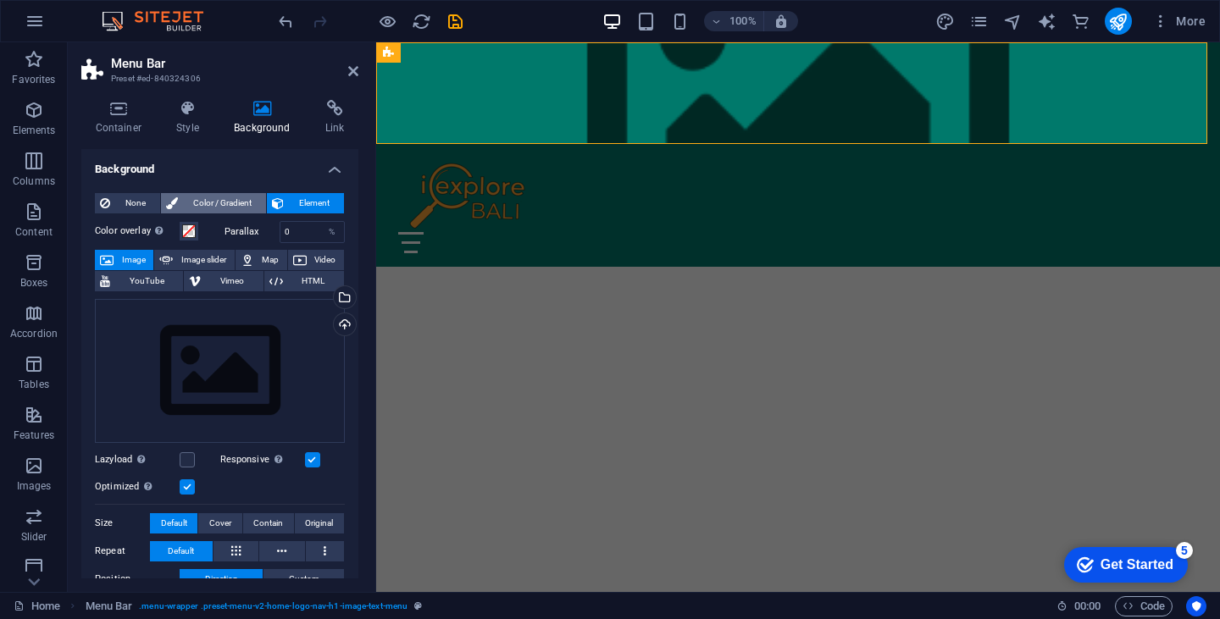
click at [237, 199] on span "Color / Gradient" at bounding box center [222, 203] width 78 height 20
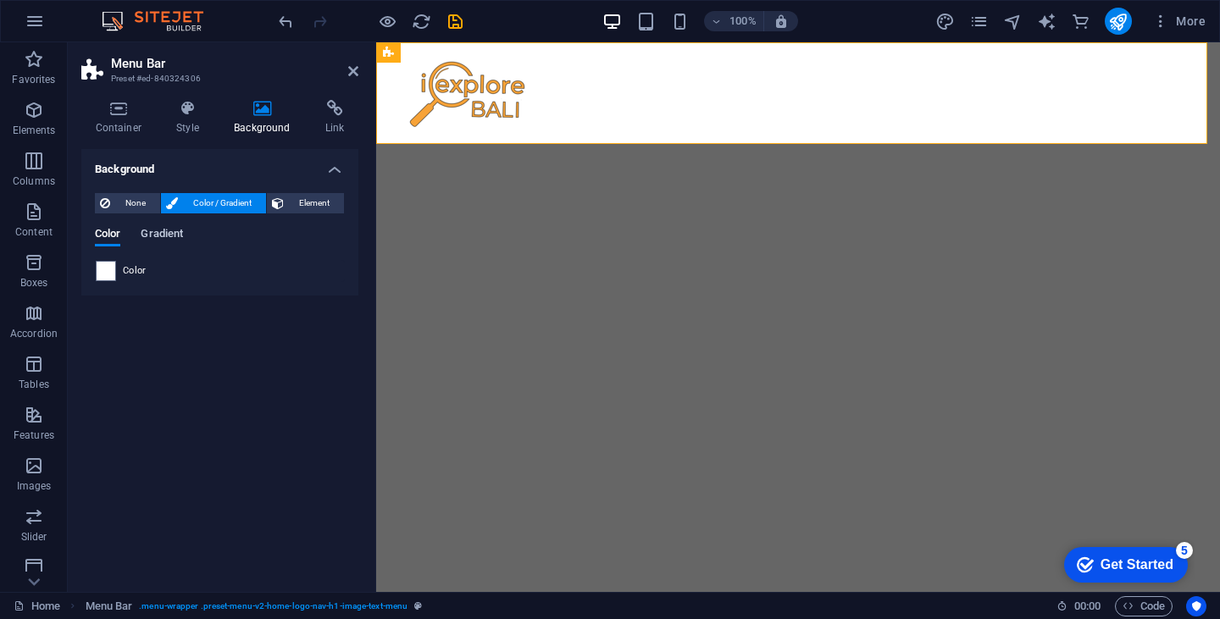
click at [149, 238] on span "Gradient" at bounding box center [162, 236] width 42 height 24
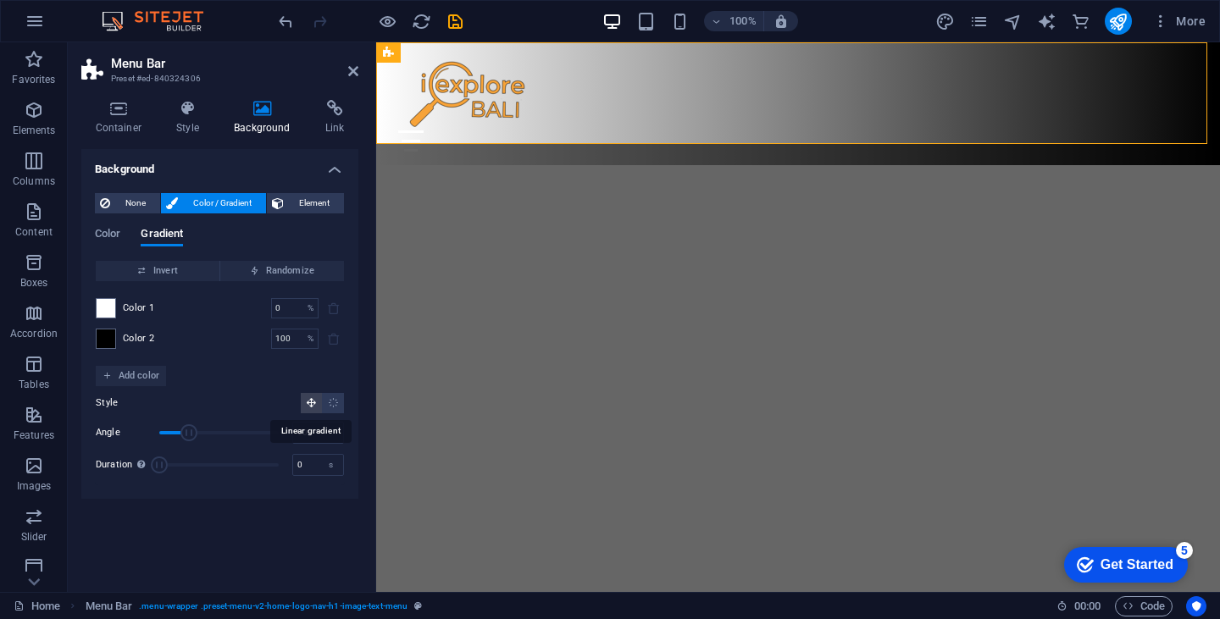
click at [306, 400] on icon "Linear gradient" at bounding box center [311, 402] width 11 height 11
drag, startPoint x: 185, startPoint y: 435, endPoint x: 203, endPoint y: 438, distance: 18.1
click at [203, 438] on span "Angle" at bounding box center [203, 432] width 17 height 17
type input "130"
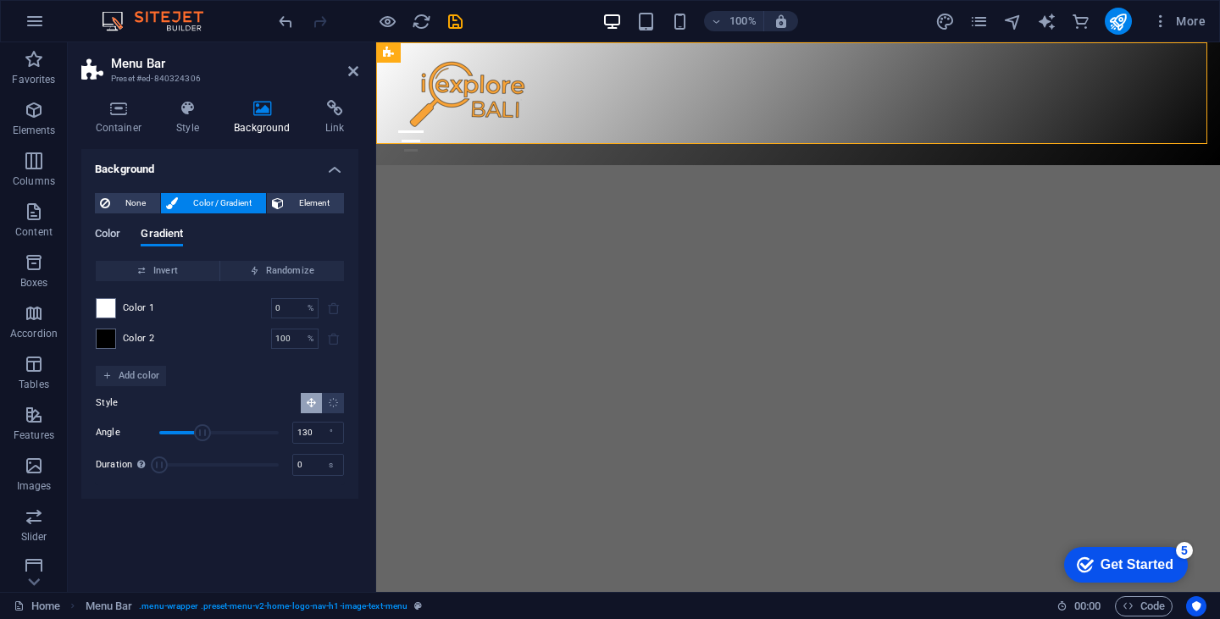
click at [114, 229] on span "Color" at bounding box center [107, 236] width 25 height 24
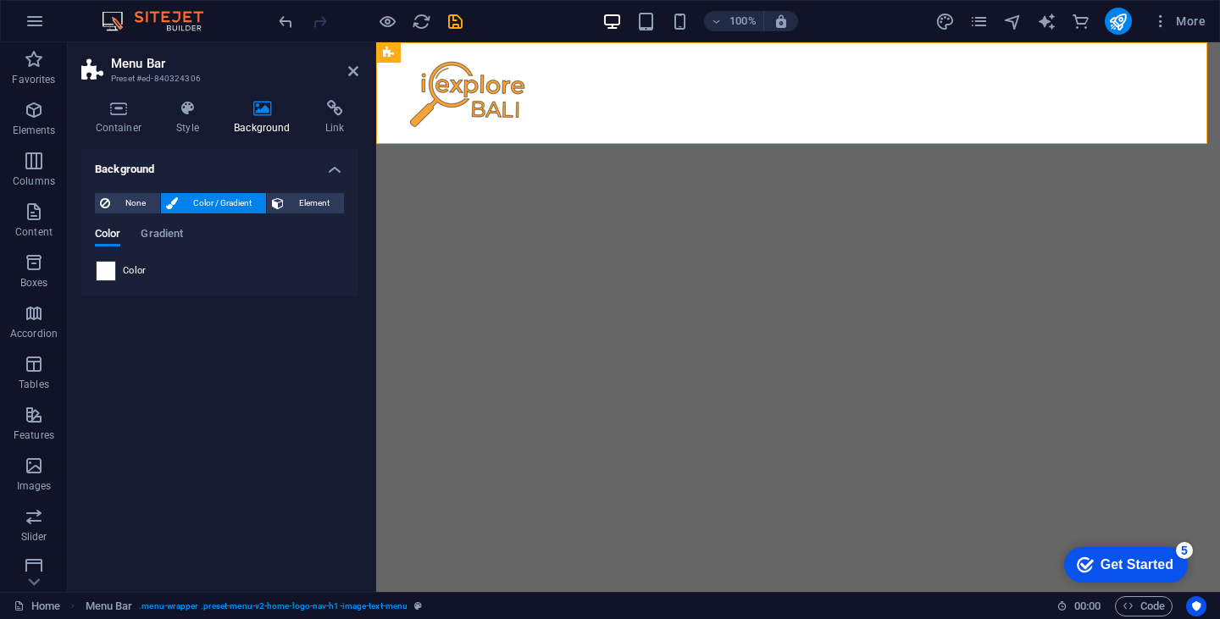
click at [112, 266] on span at bounding box center [106, 271] width 19 height 19
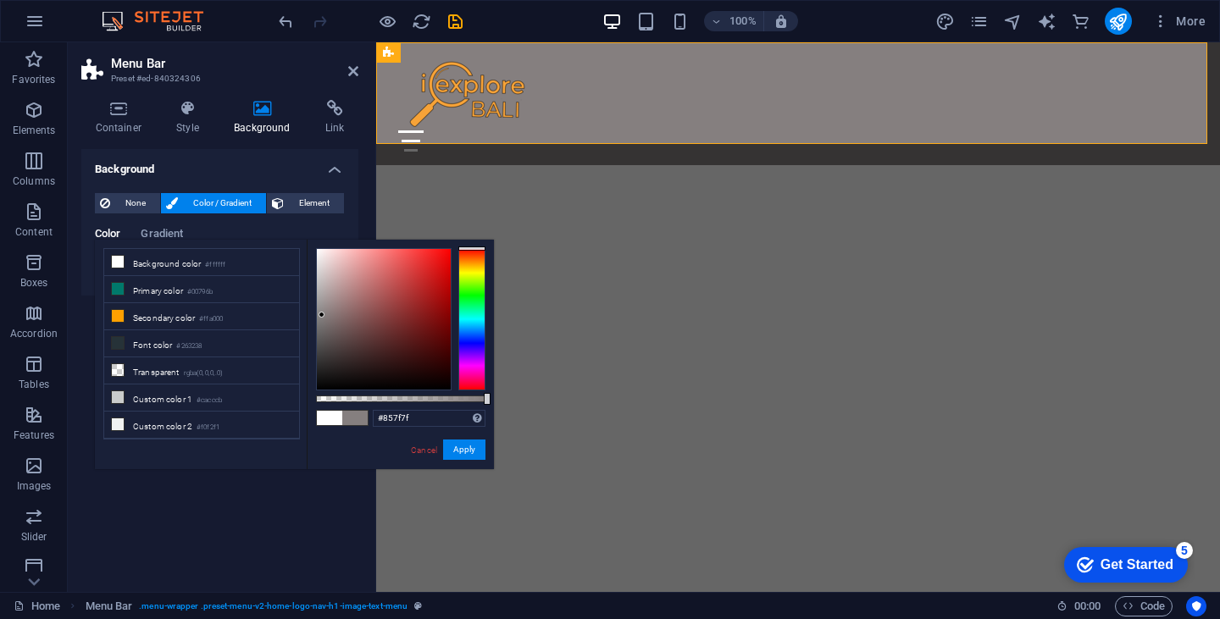
drag, startPoint x: 315, startPoint y: 247, endPoint x: 322, endPoint y: 315, distance: 69.0
click at [322, 315] on div at bounding box center [322, 315] width 6 height 6
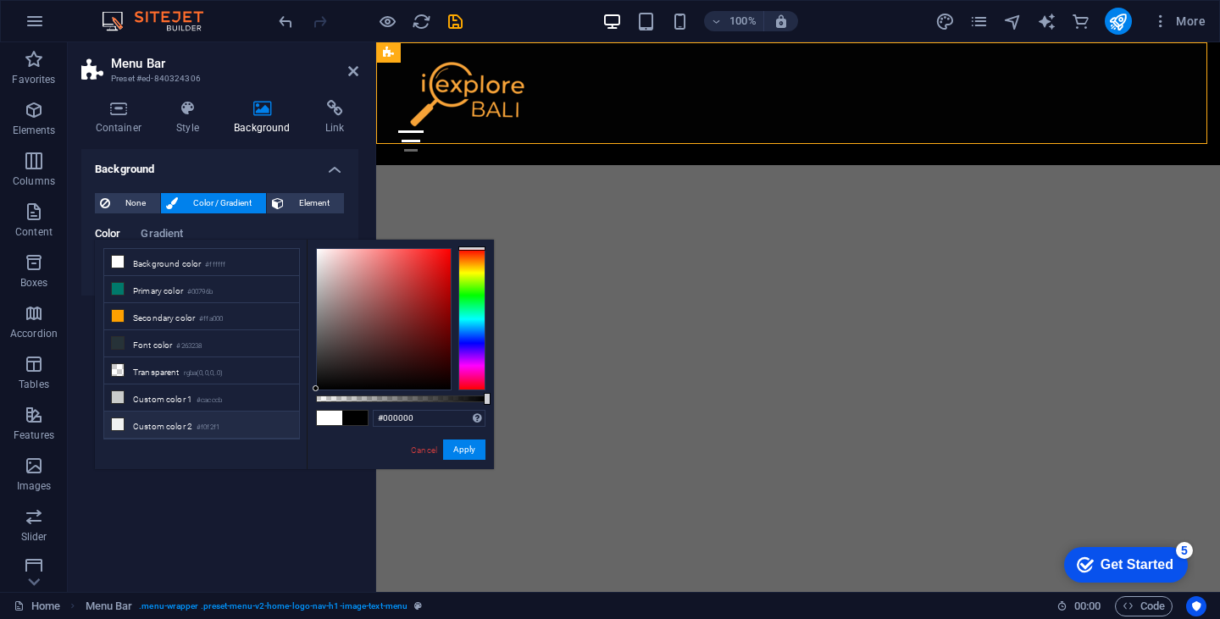
drag, startPoint x: 322, startPoint y: 315, endPoint x: 294, endPoint y: 426, distance: 114.5
click at [294, 426] on div "less Background color #ffffff Primary color #00796b Secondary color #ffa000 Fon…" at bounding box center [294, 355] width 399 height 230
click at [188, 291] on li "Primary color #00796b" at bounding box center [201, 289] width 195 height 27
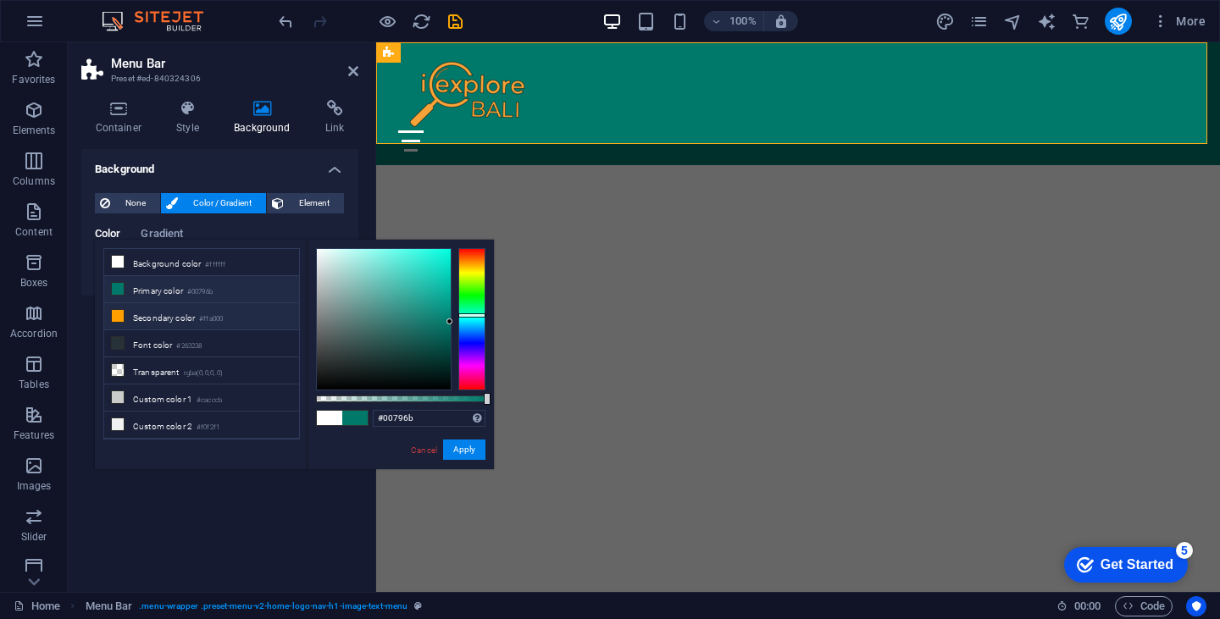
click at [180, 324] on li "Secondary color #ffa000" at bounding box center [201, 316] width 195 height 27
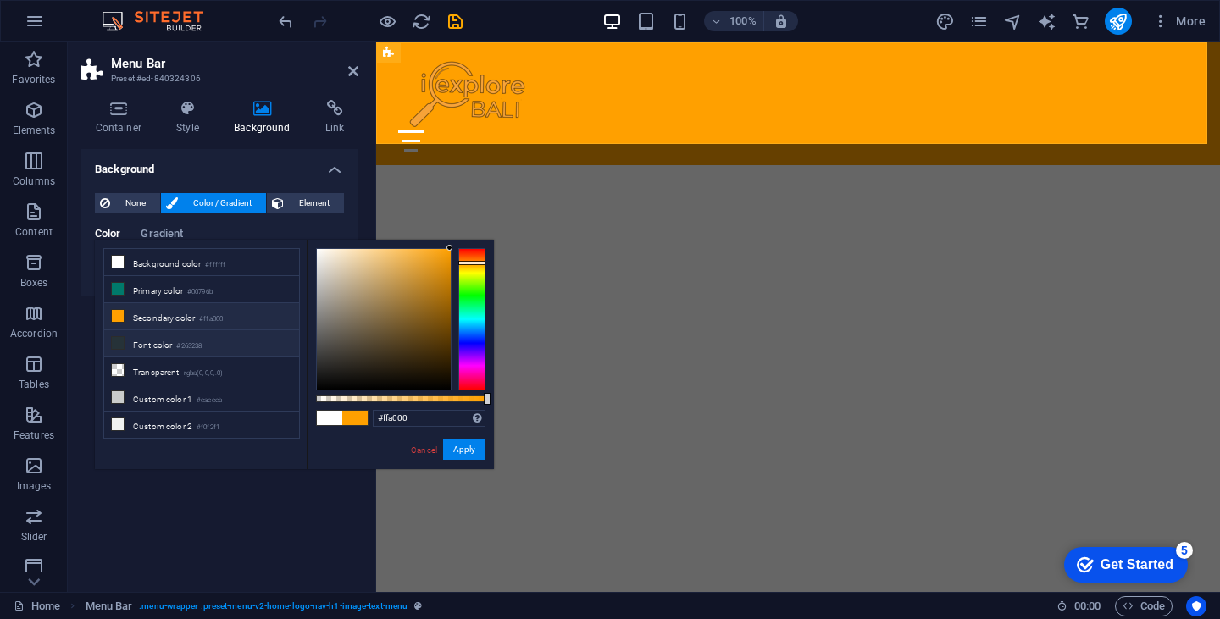
click at [169, 347] on li "Font color #263238" at bounding box center [201, 343] width 195 height 27
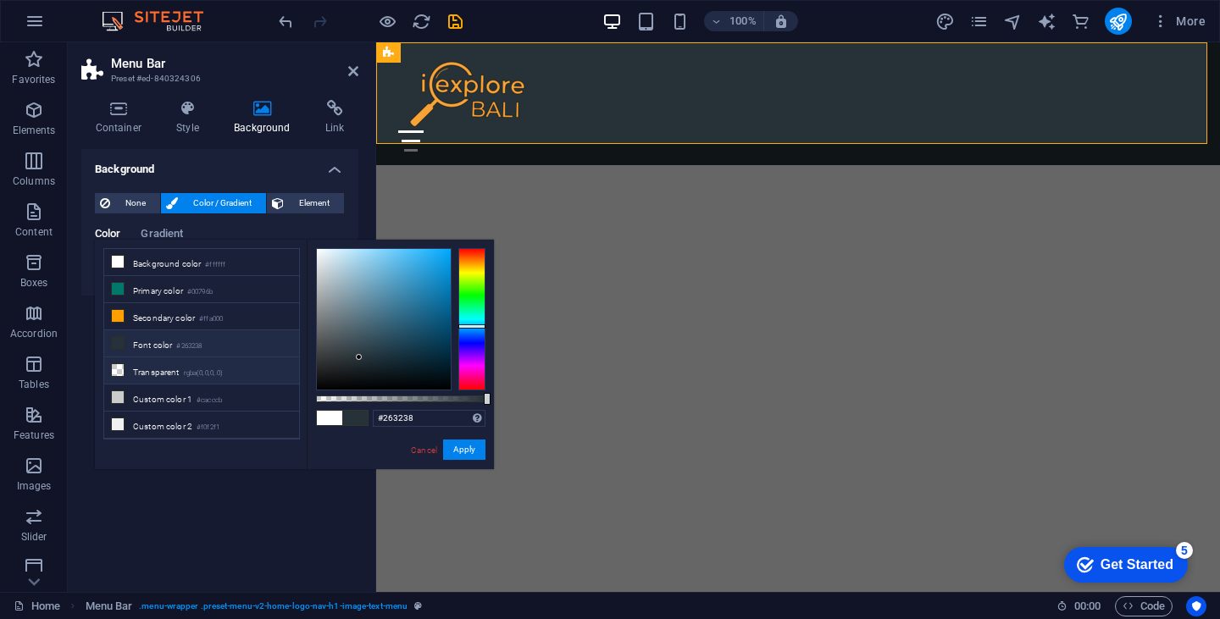
click at [204, 364] on li "Transparent rgba(0,0,0,.0)" at bounding box center [201, 371] width 195 height 27
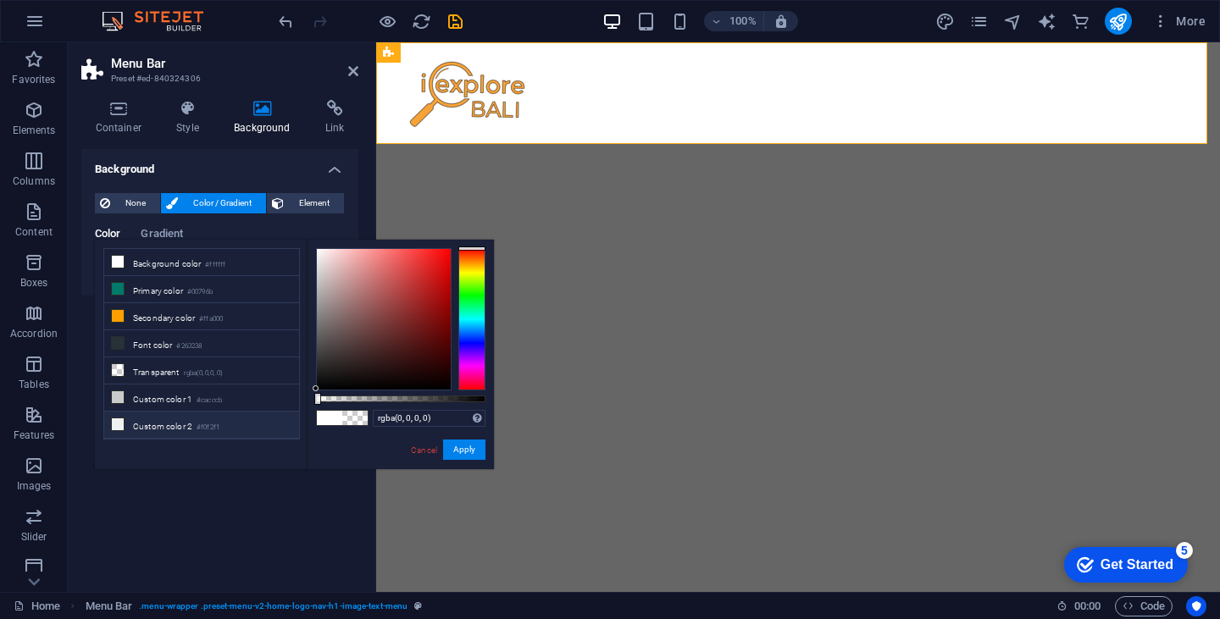
drag, startPoint x: 319, startPoint y: 397, endPoint x: 280, endPoint y: 417, distance: 44.3
click at [280, 417] on div "less Background color #ffffff Primary color #00796b Secondary color #ffa000 Fon…" at bounding box center [294, 355] width 399 height 230
click at [211, 369] on small "rgba(0,0,0,.0)" at bounding box center [204, 374] width 40 height 12
click at [226, 293] on li "Primary color #00796b" at bounding box center [201, 289] width 195 height 27
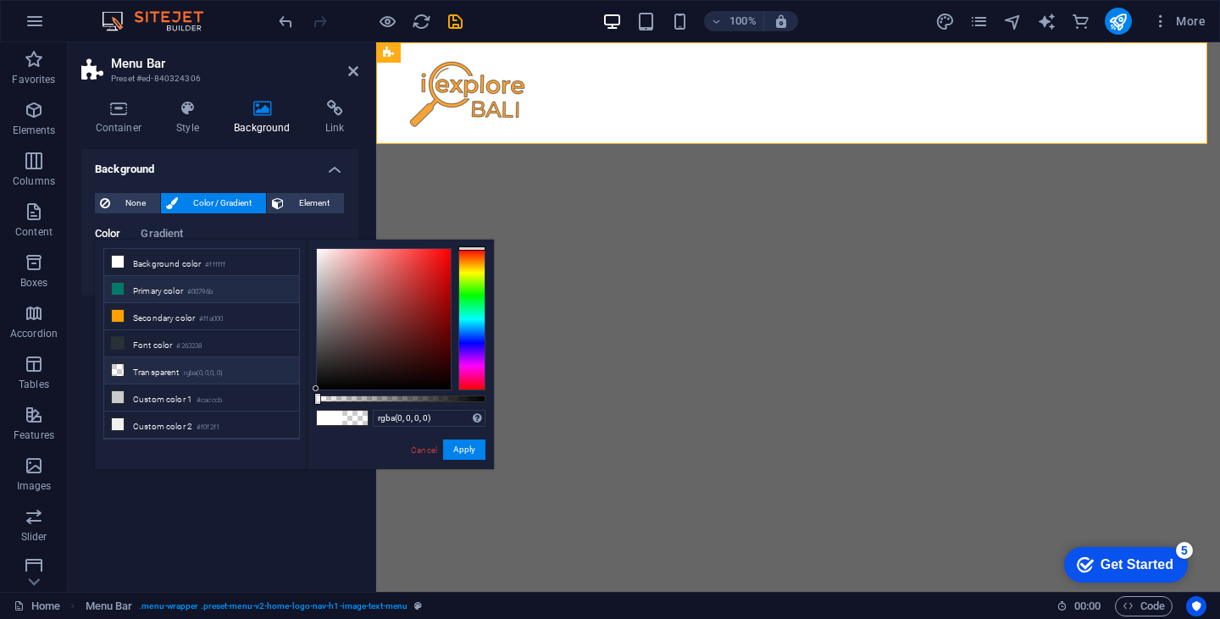
type input "#00796b"
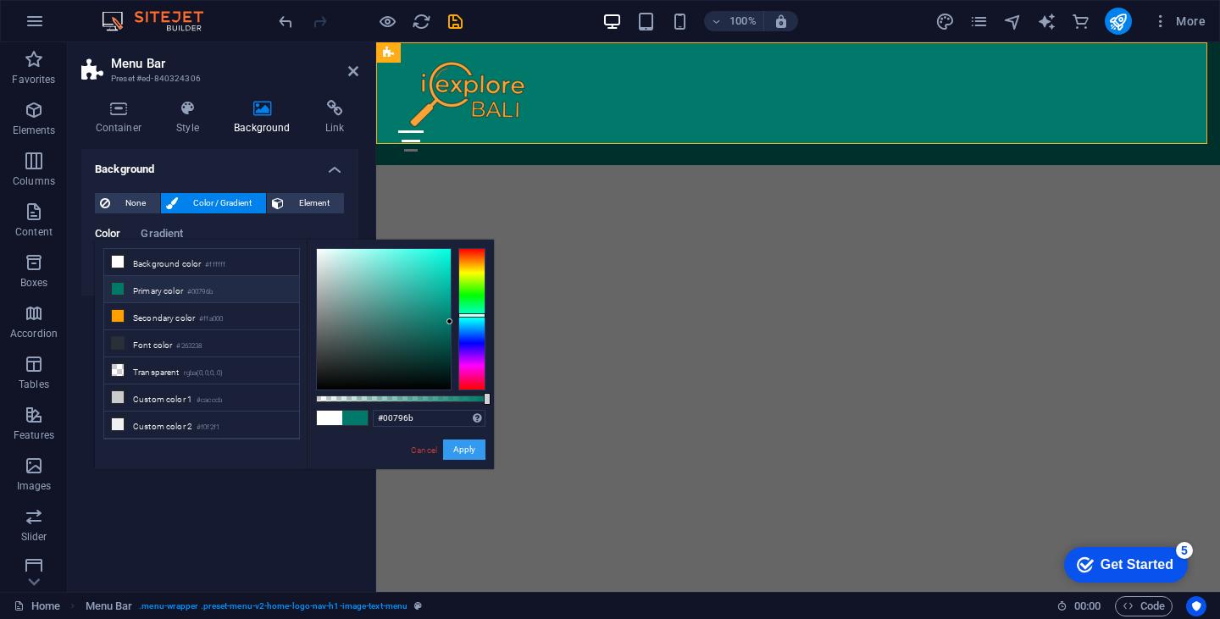
click at [464, 446] on button "Apply" at bounding box center [464, 450] width 42 height 20
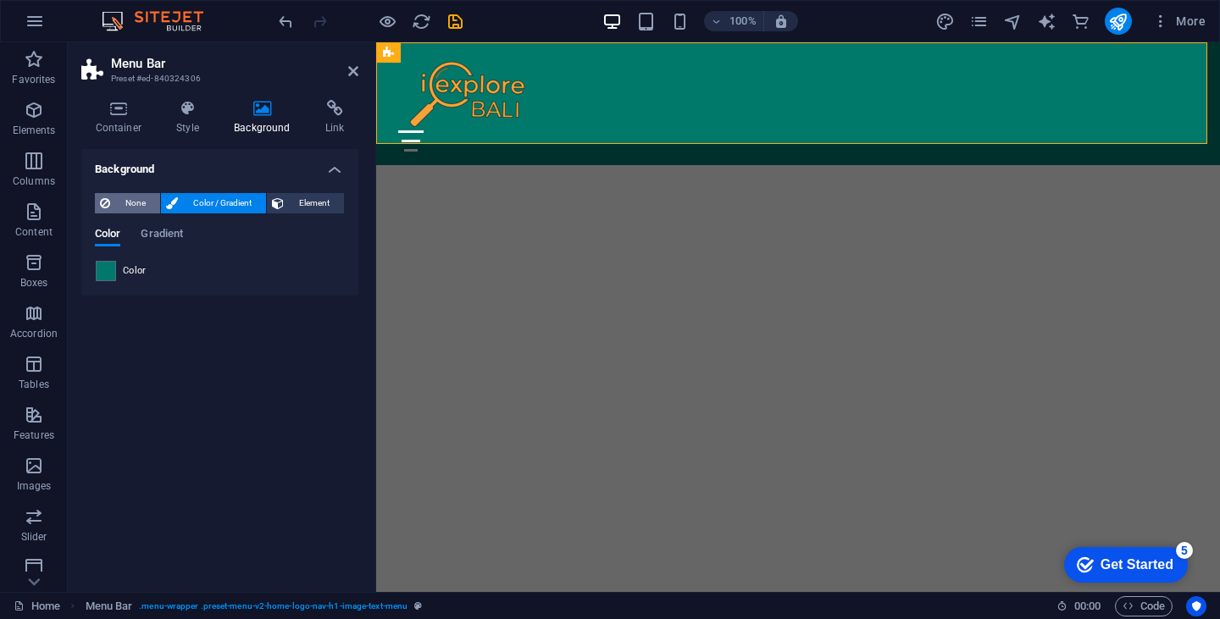
click at [142, 200] on span "None" at bounding box center [135, 203] width 40 height 20
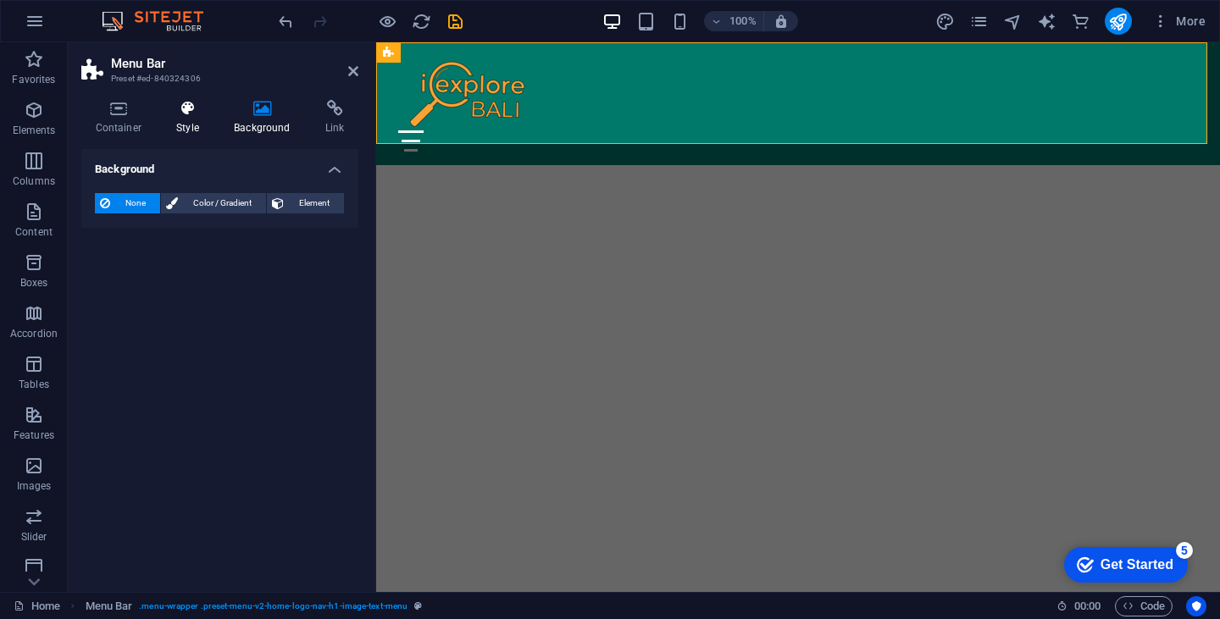
click at [198, 114] on icon at bounding box center [188, 108] width 51 height 17
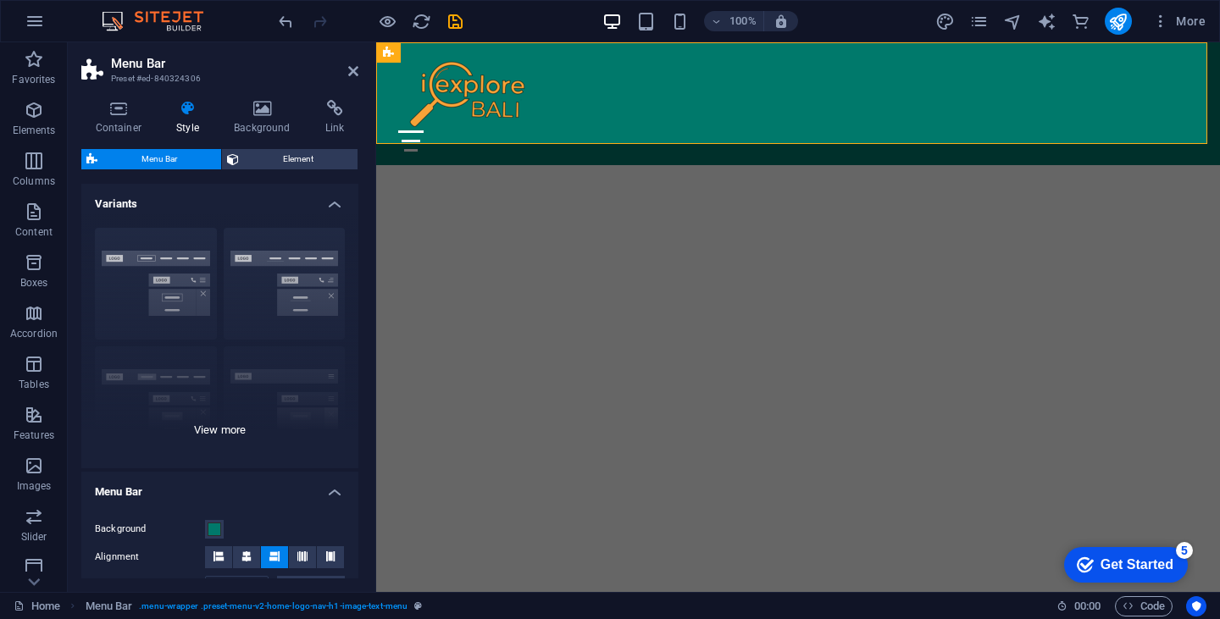
click at [223, 428] on div "Border Centered Default Fixed Loki Trigger Wide XXL" at bounding box center [219, 341] width 277 height 254
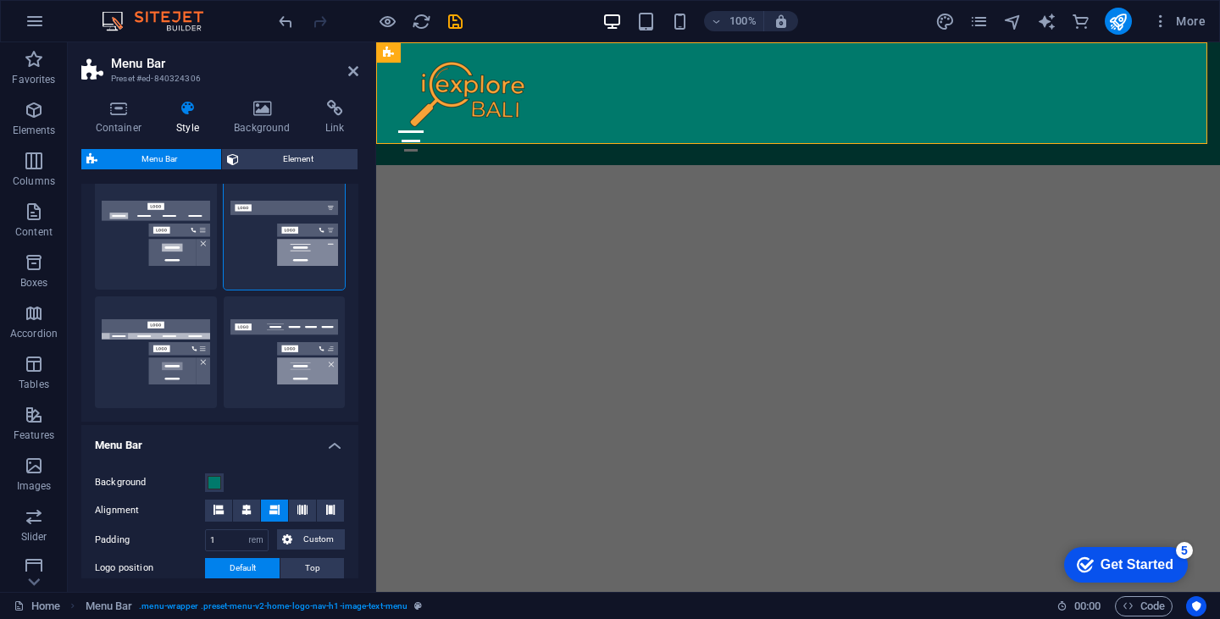
scroll to position [286, 0]
click at [211, 487] on span at bounding box center [215, 485] width 14 height 14
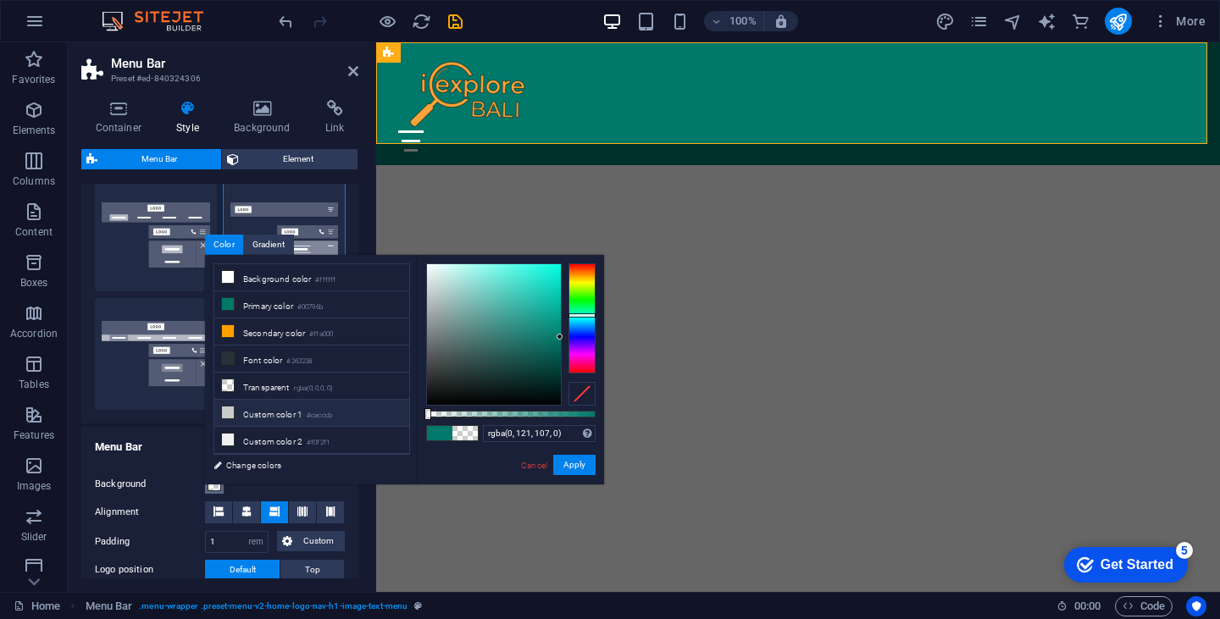
drag, startPoint x: 595, startPoint y: 412, endPoint x: 379, endPoint y: 410, distance: 216.1
click at [379, 410] on div "less Background color #ffffff Primary color #00796b Secondary color #ffa000 Fon…" at bounding box center [404, 370] width 399 height 230
type input "#00796b"
drag, startPoint x: 427, startPoint y: 414, endPoint x: 624, endPoint y: 401, distance: 197.0
click at [624, 401] on body "[DOMAIN_NAME] Home Favorites Elements Columns Content Boxes Accordion Tables Fe…" at bounding box center [610, 309] width 1220 height 619
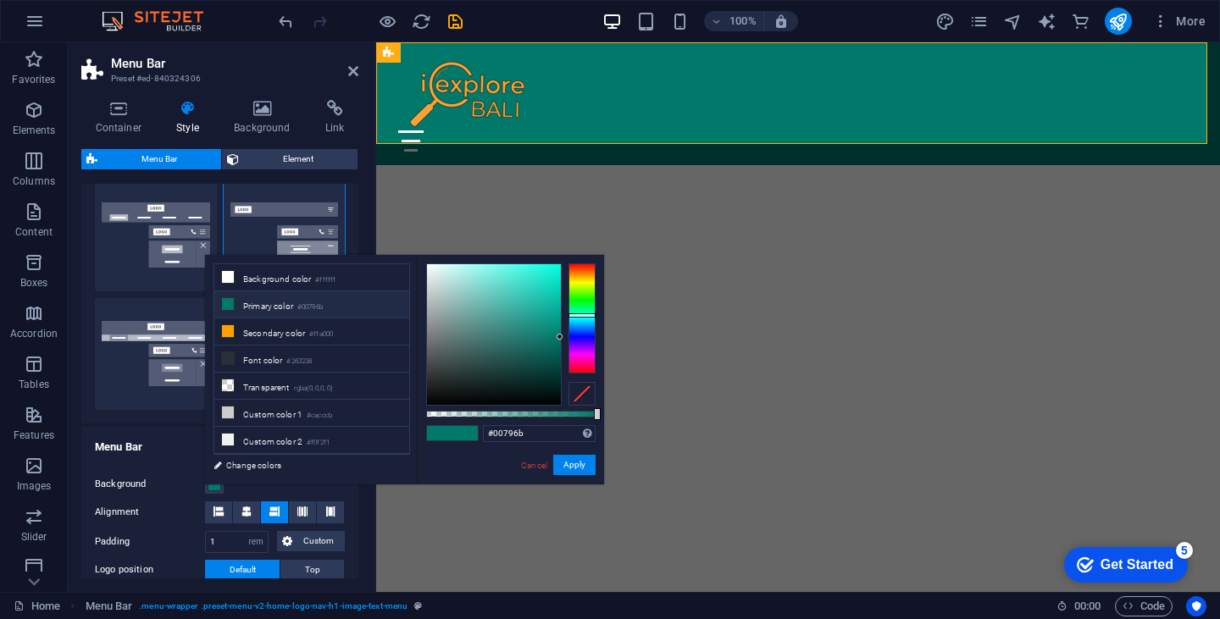
click at [166, 441] on h4 "Menu Bar" at bounding box center [219, 442] width 277 height 31
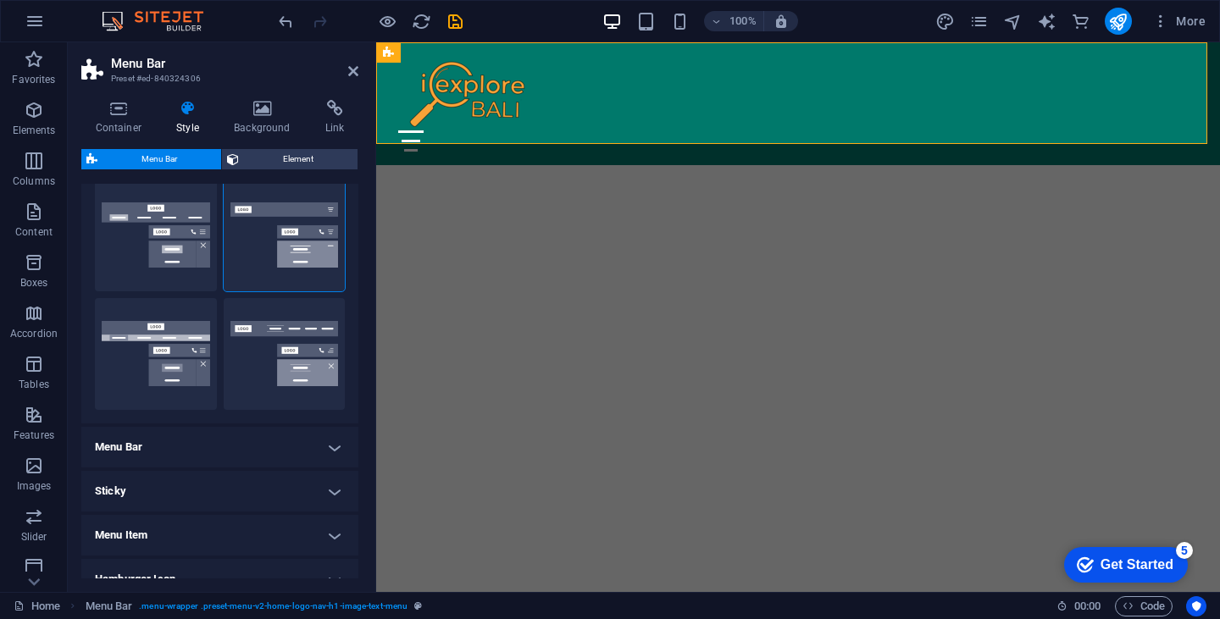
click at [166, 441] on h4 "Menu Bar" at bounding box center [219, 447] width 277 height 41
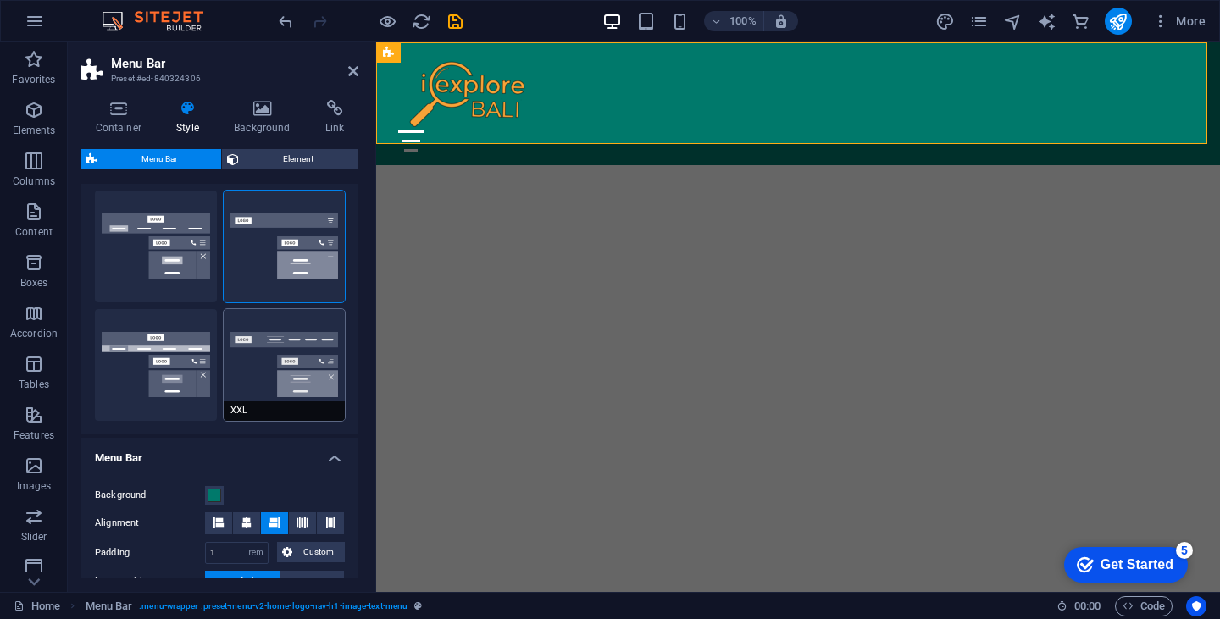
scroll to position [275, 0]
click at [297, 350] on button "XXL" at bounding box center [285, 364] width 122 height 112
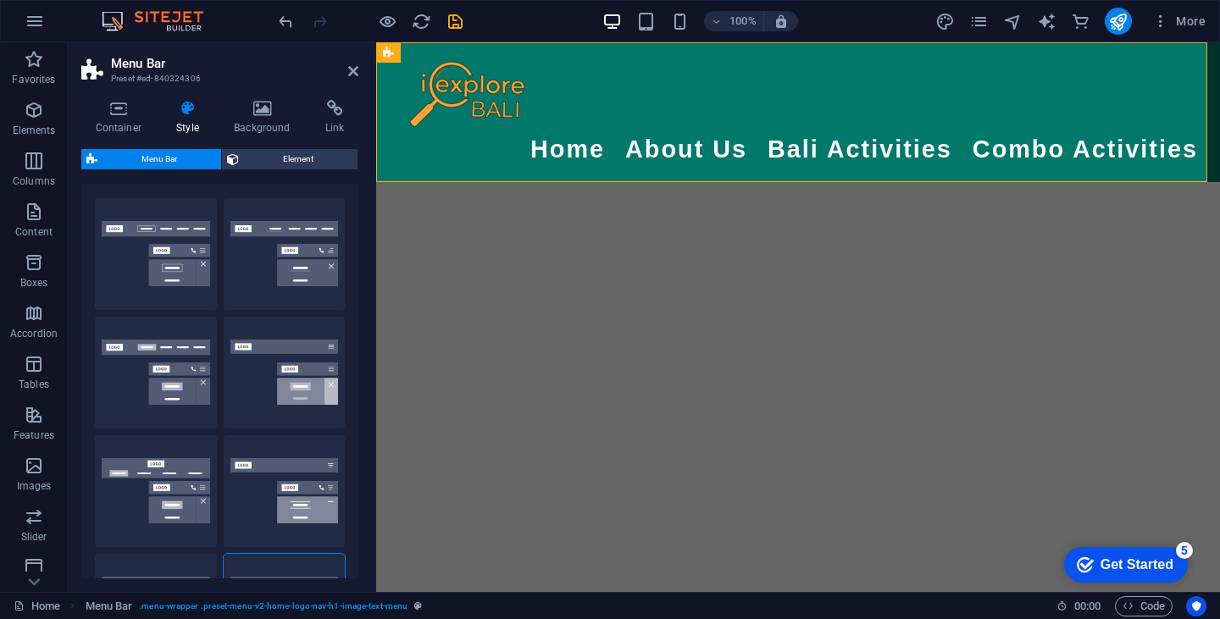
scroll to position [0, 0]
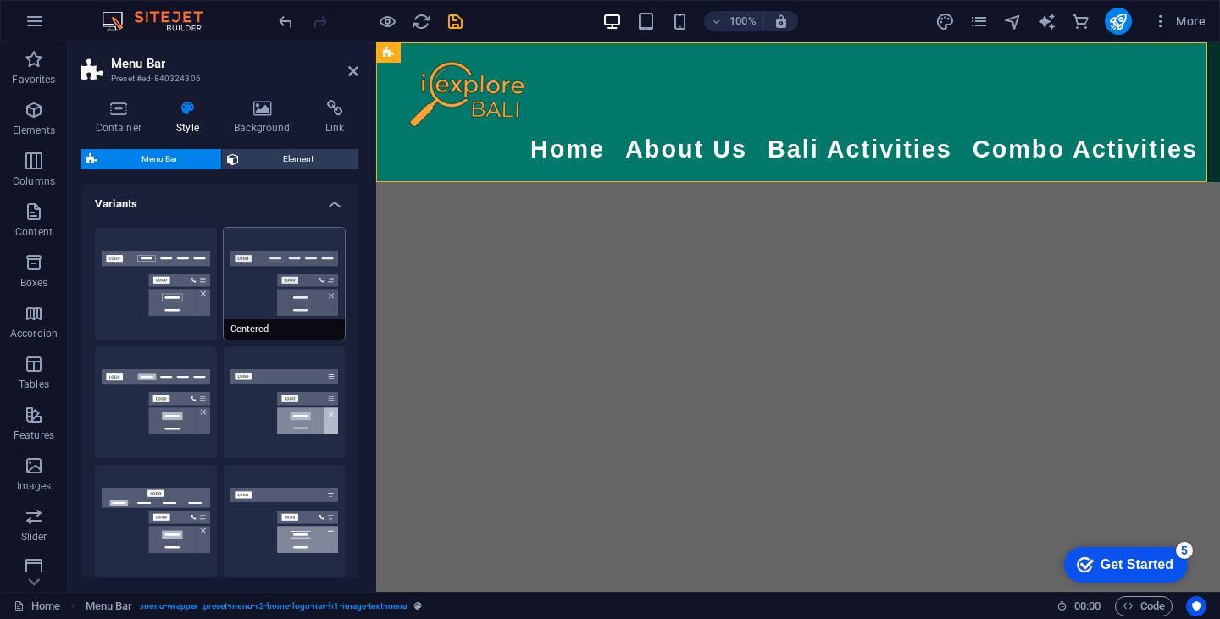
click at [302, 250] on button "Centered" at bounding box center [285, 284] width 122 height 112
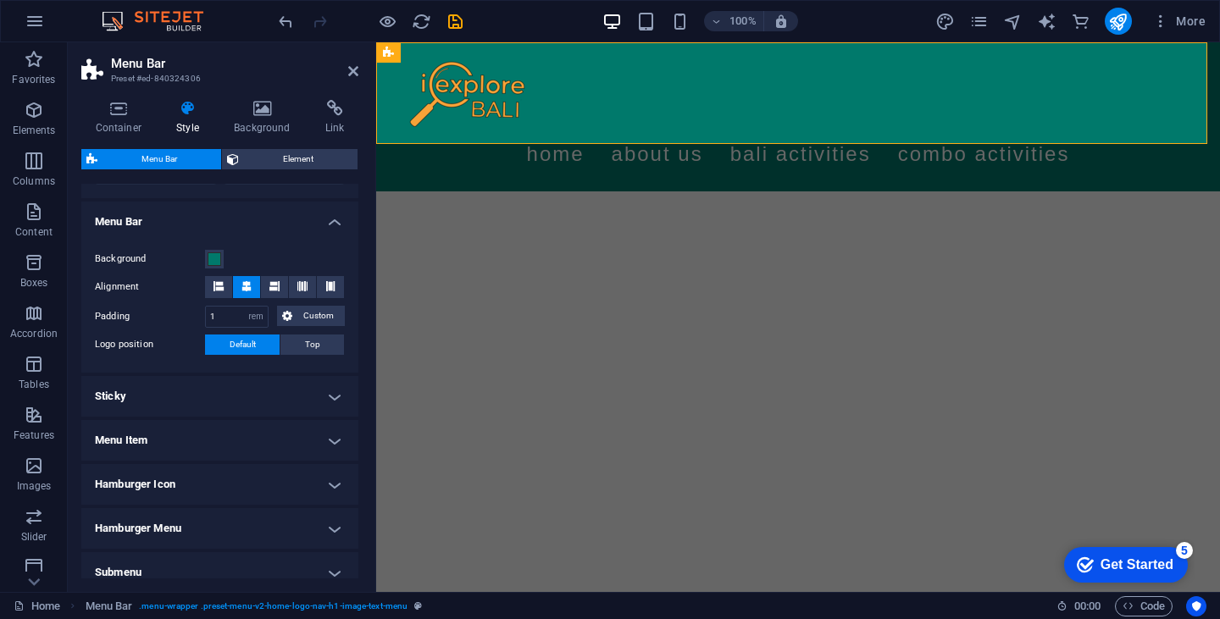
scroll to position [512, 0]
click at [273, 289] on icon at bounding box center [274, 285] width 10 height 10
click at [300, 286] on icon at bounding box center [302, 285] width 10 height 10
click at [251, 283] on button at bounding box center [246, 286] width 27 height 22
click at [313, 319] on span "Custom" at bounding box center [318, 315] width 42 height 20
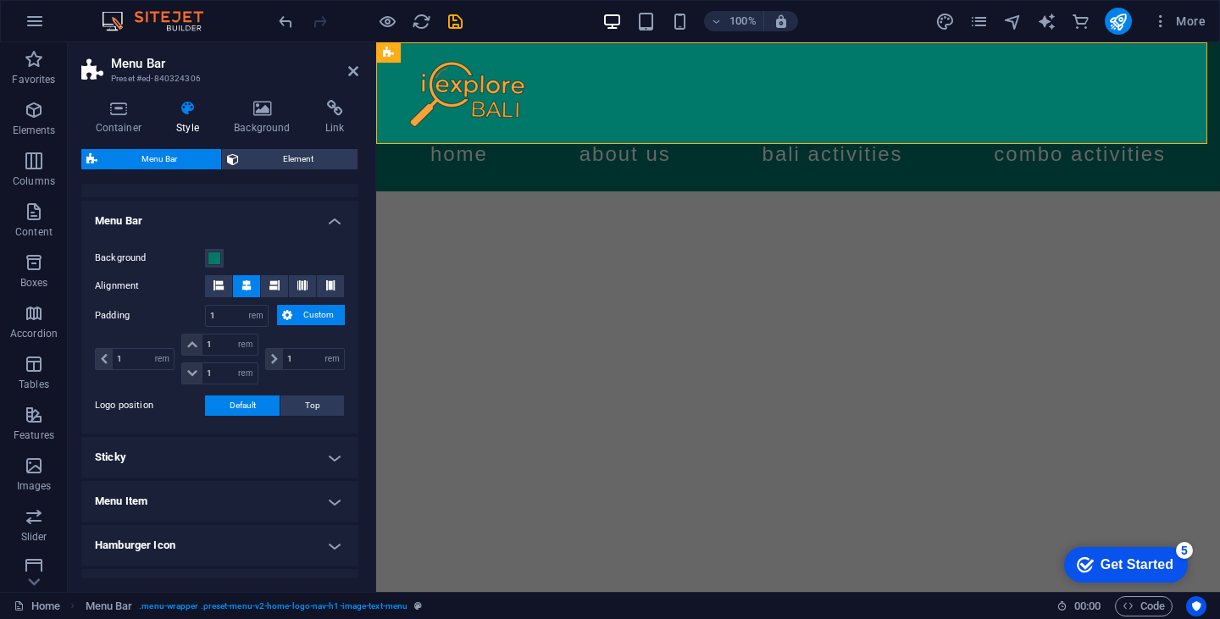
click at [313, 319] on span "Custom" at bounding box center [318, 315] width 42 height 20
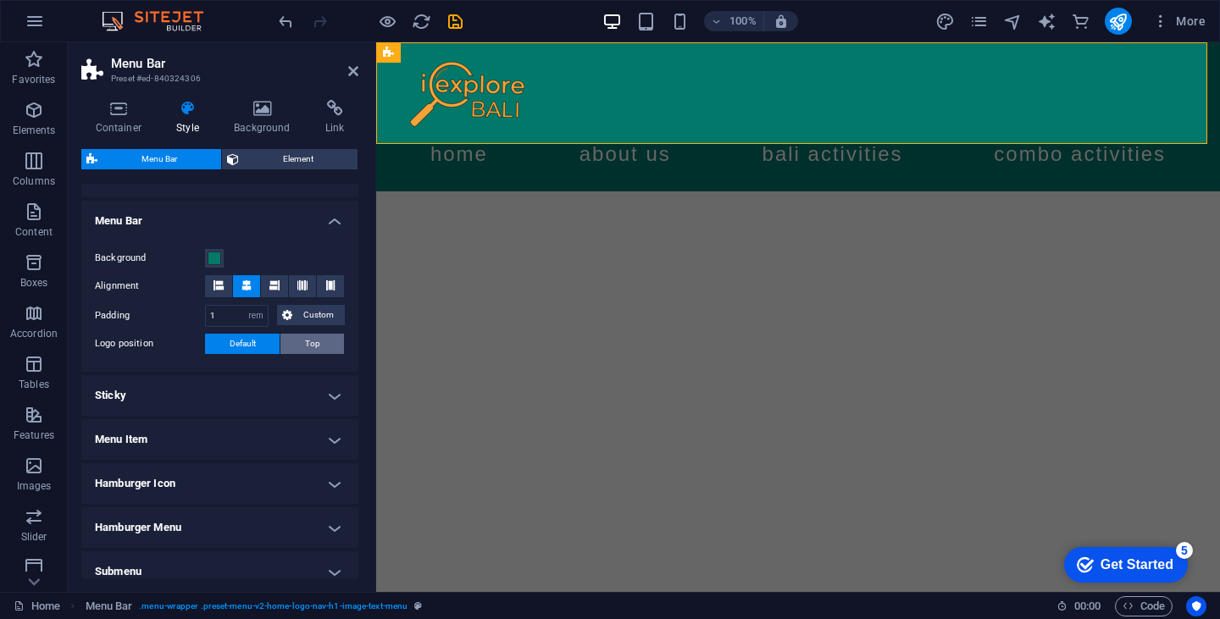
click at [305, 341] on span "Top" at bounding box center [312, 344] width 15 height 20
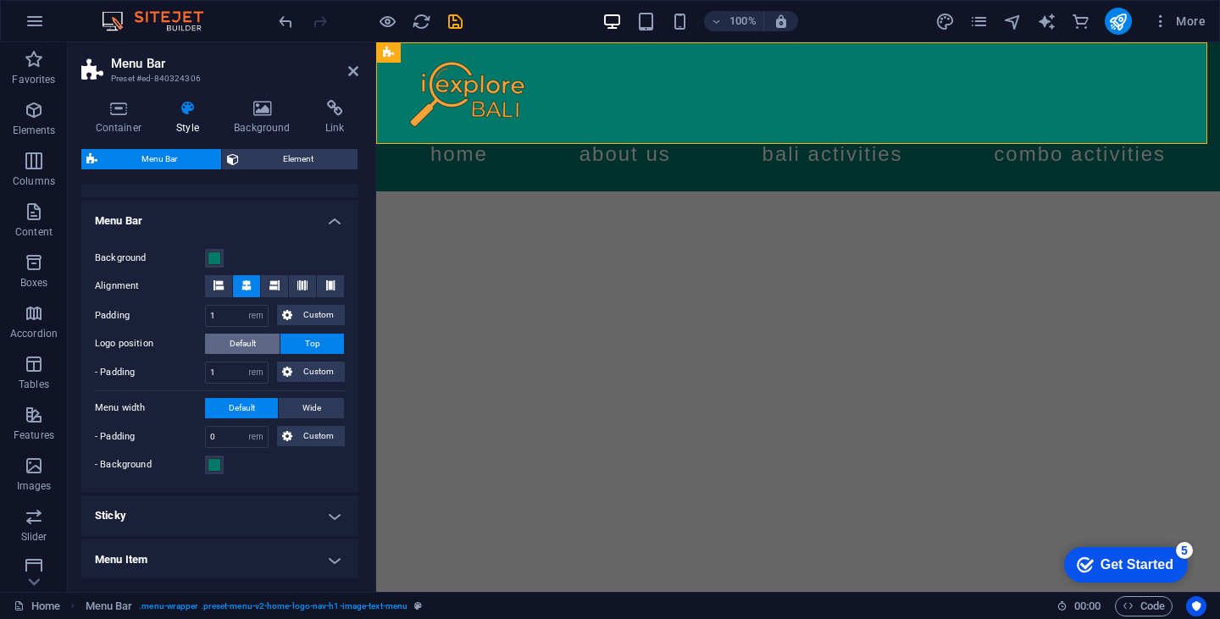
click at [258, 336] on button "Default" at bounding box center [242, 344] width 75 height 20
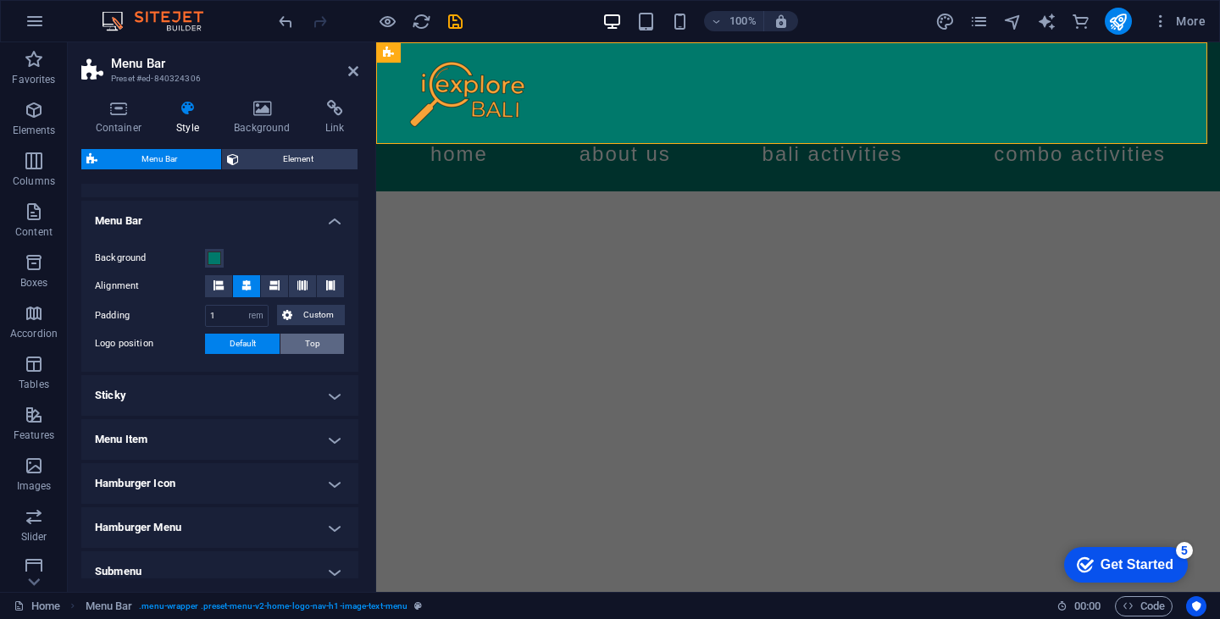
click at [310, 336] on span "Top" at bounding box center [312, 344] width 15 height 20
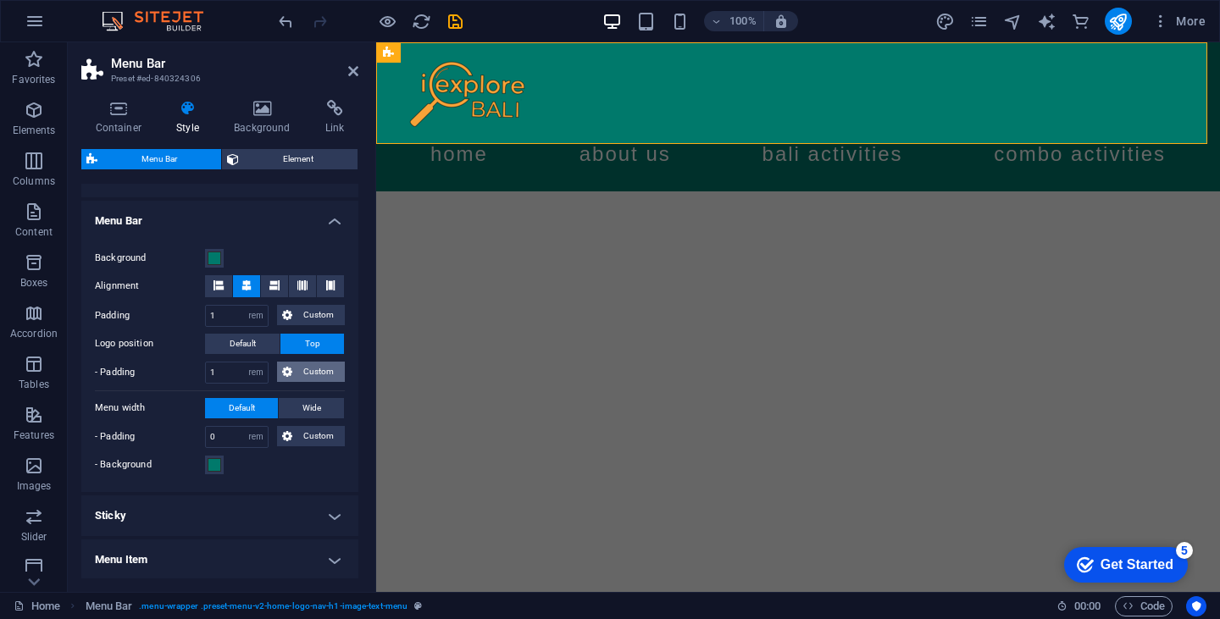
click at [298, 370] on span "Custom" at bounding box center [318, 372] width 42 height 20
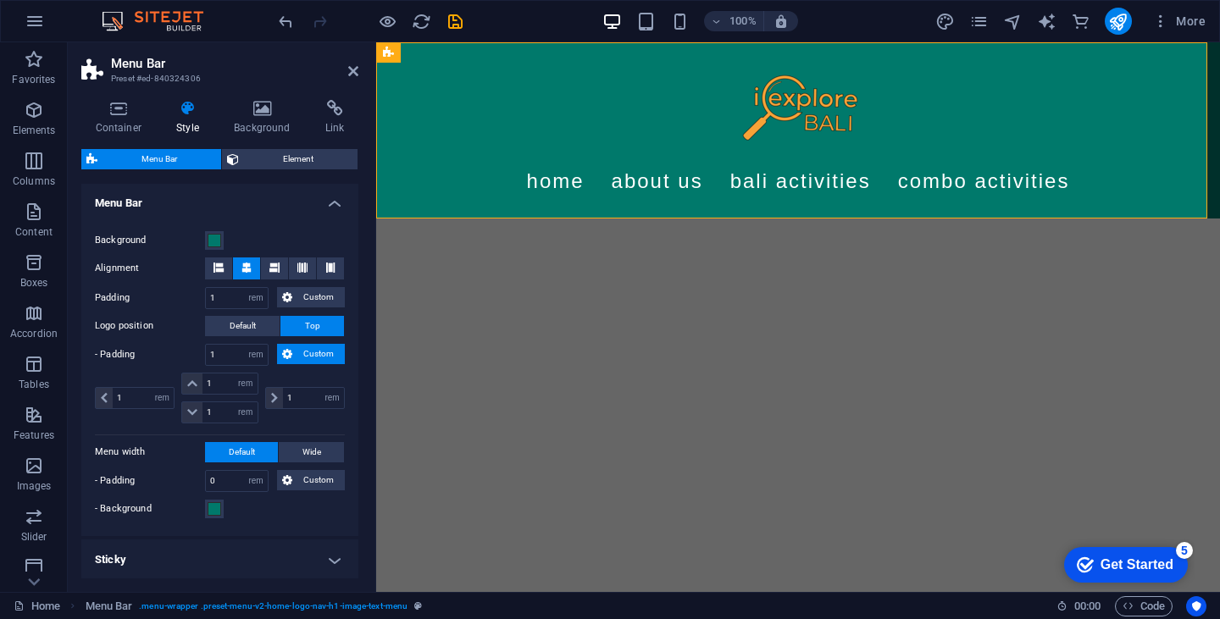
scroll to position [527, 0]
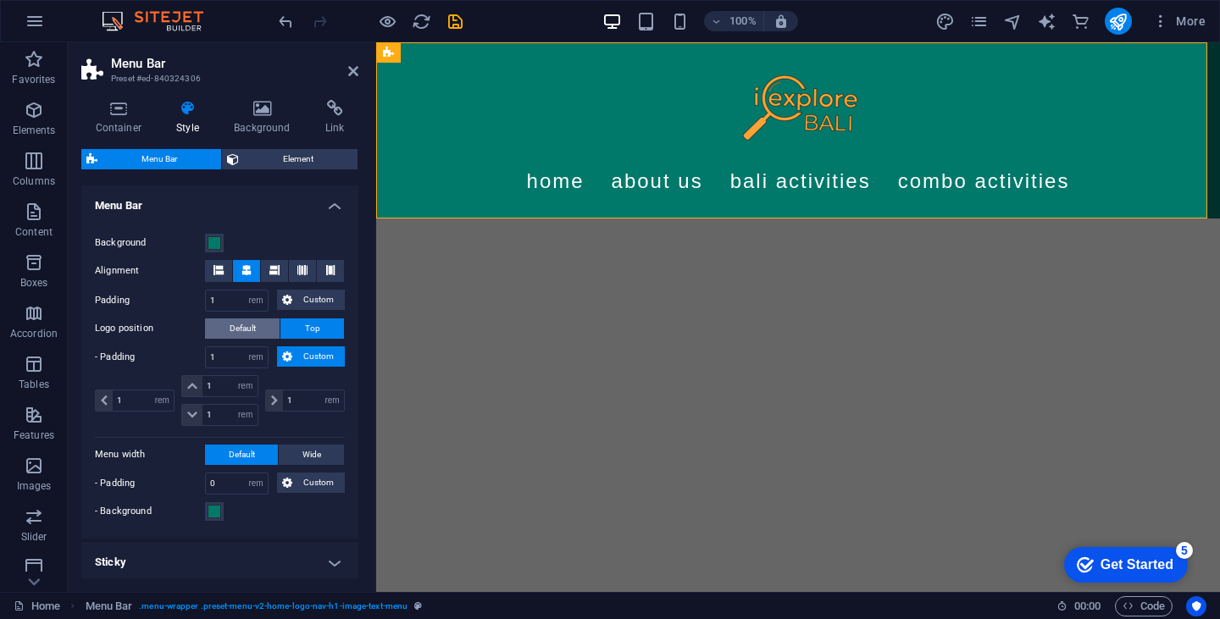
click at [251, 324] on span "Default" at bounding box center [243, 329] width 26 height 20
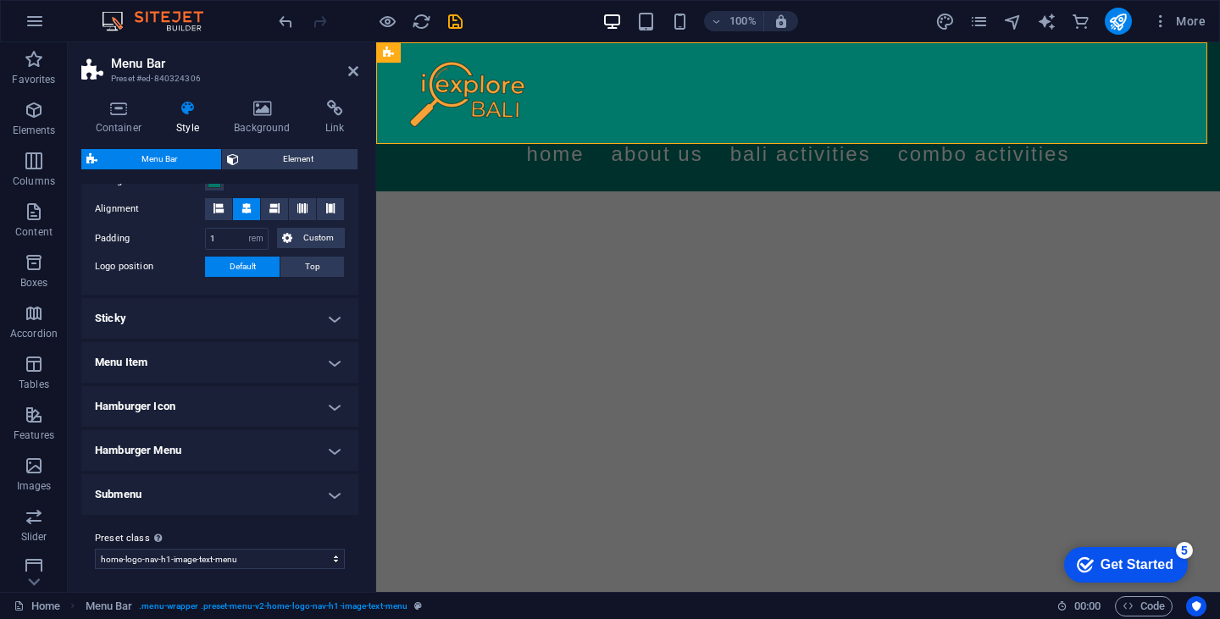
scroll to position [592, 0]
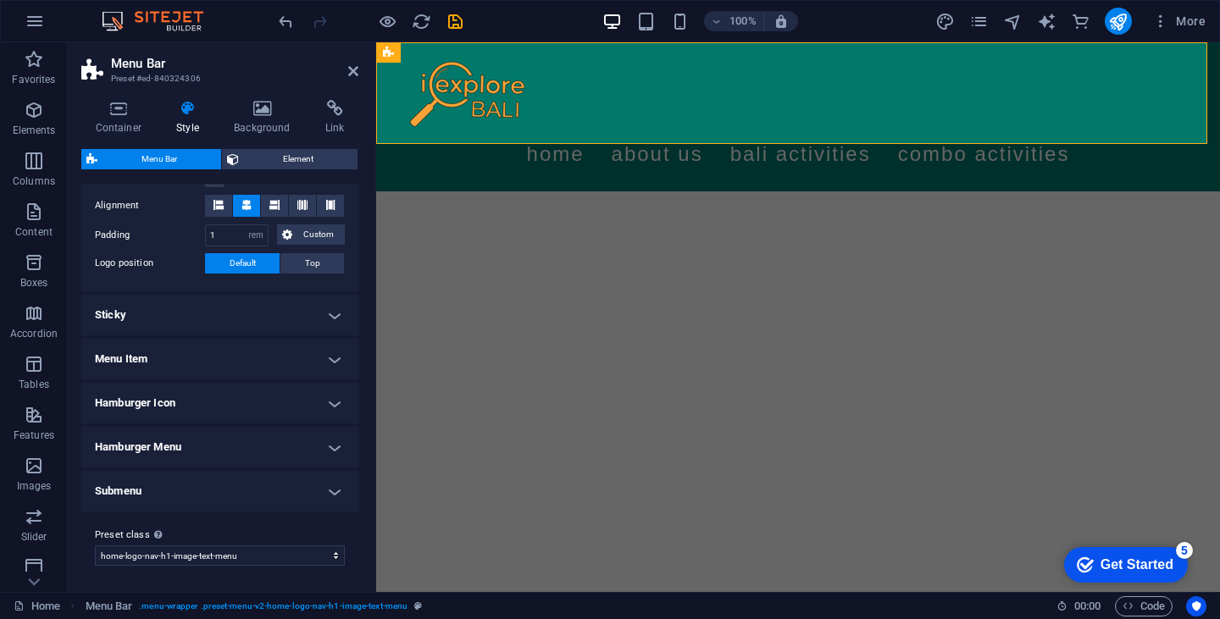
click at [204, 317] on h4 "Sticky" at bounding box center [219, 315] width 277 height 41
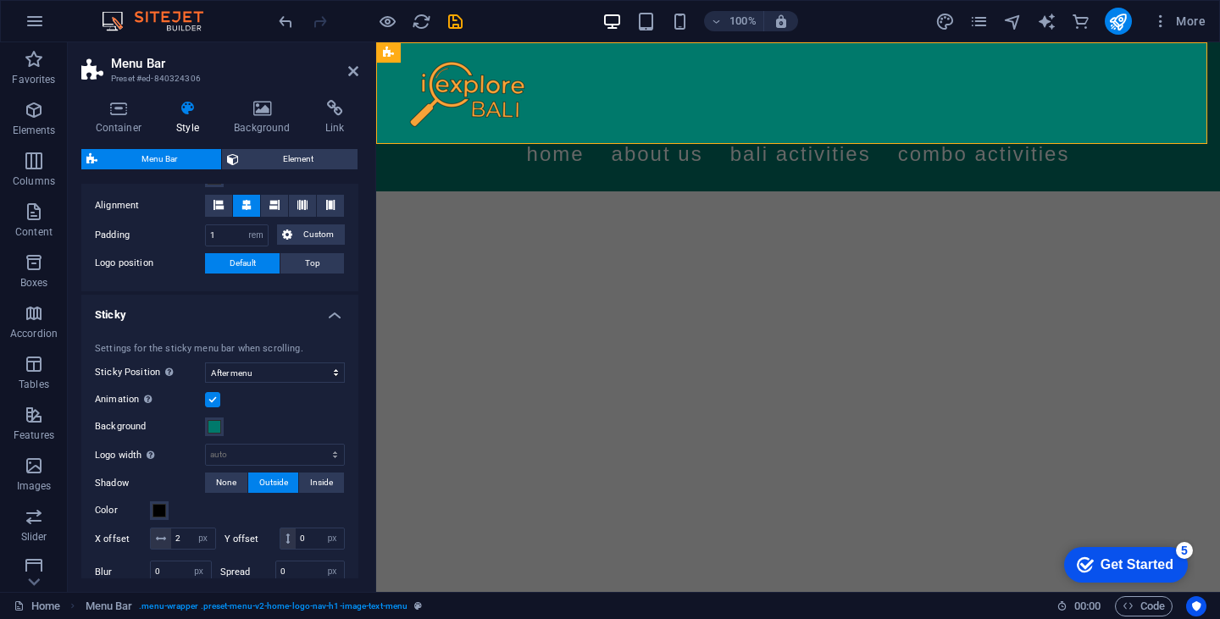
click at [204, 317] on h4 "Sticky" at bounding box center [219, 310] width 277 height 31
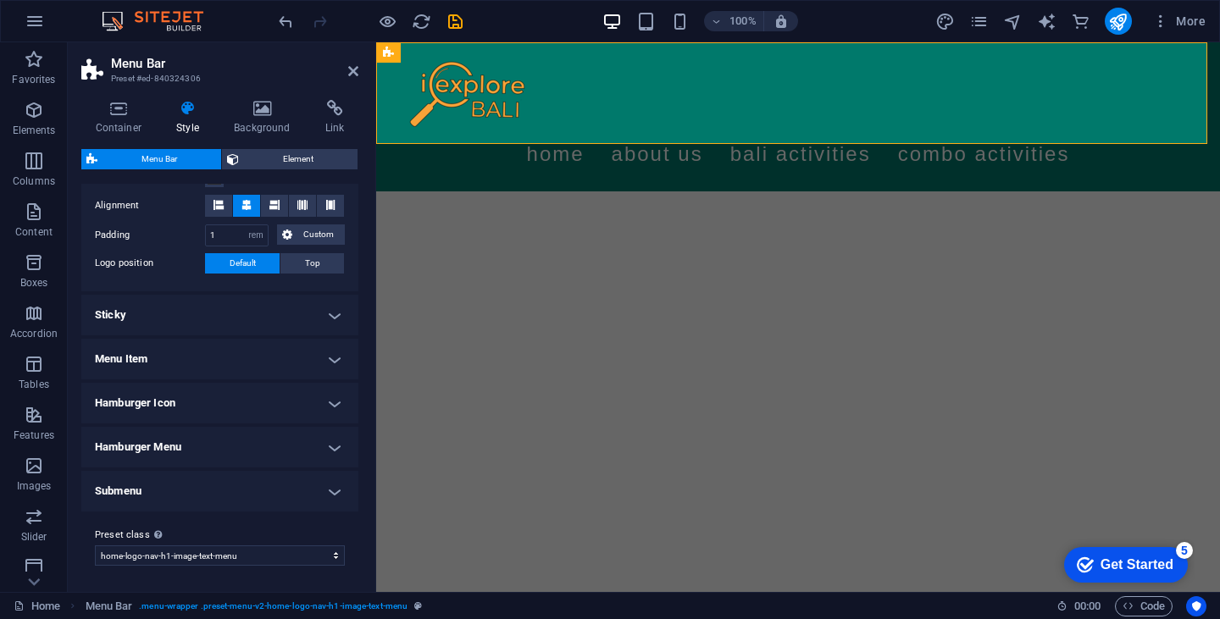
click at [247, 448] on h4 "Hamburger Menu" at bounding box center [219, 447] width 277 height 41
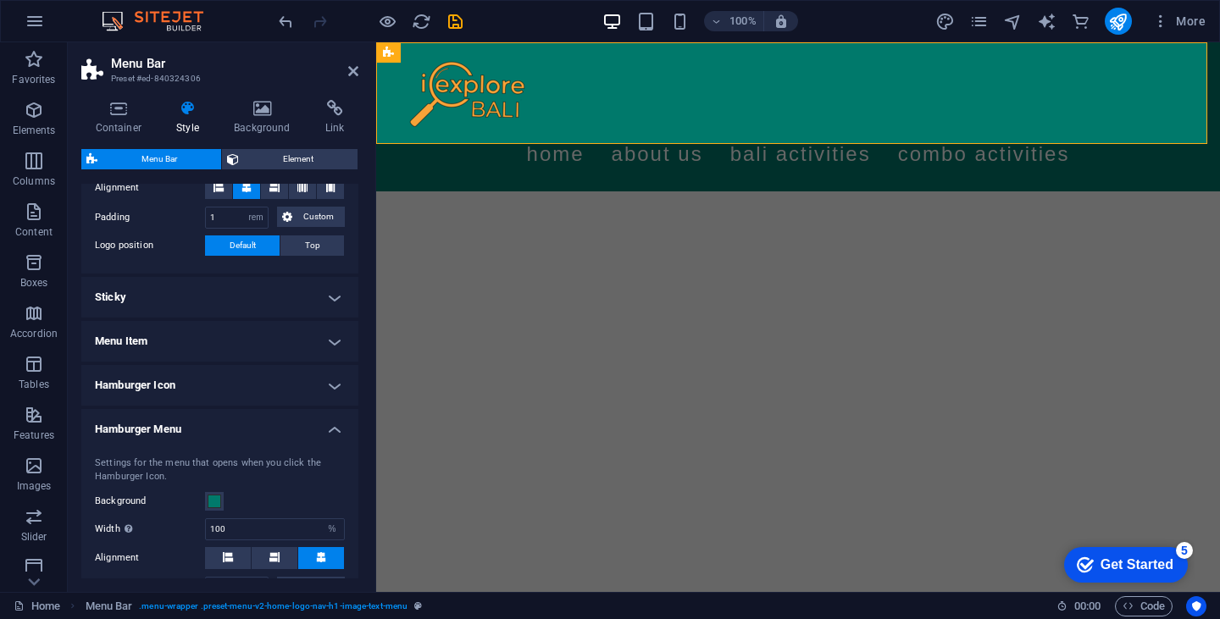
click at [256, 438] on h4 "Hamburger Menu" at bounding box center [219, 424] width 277 height 31
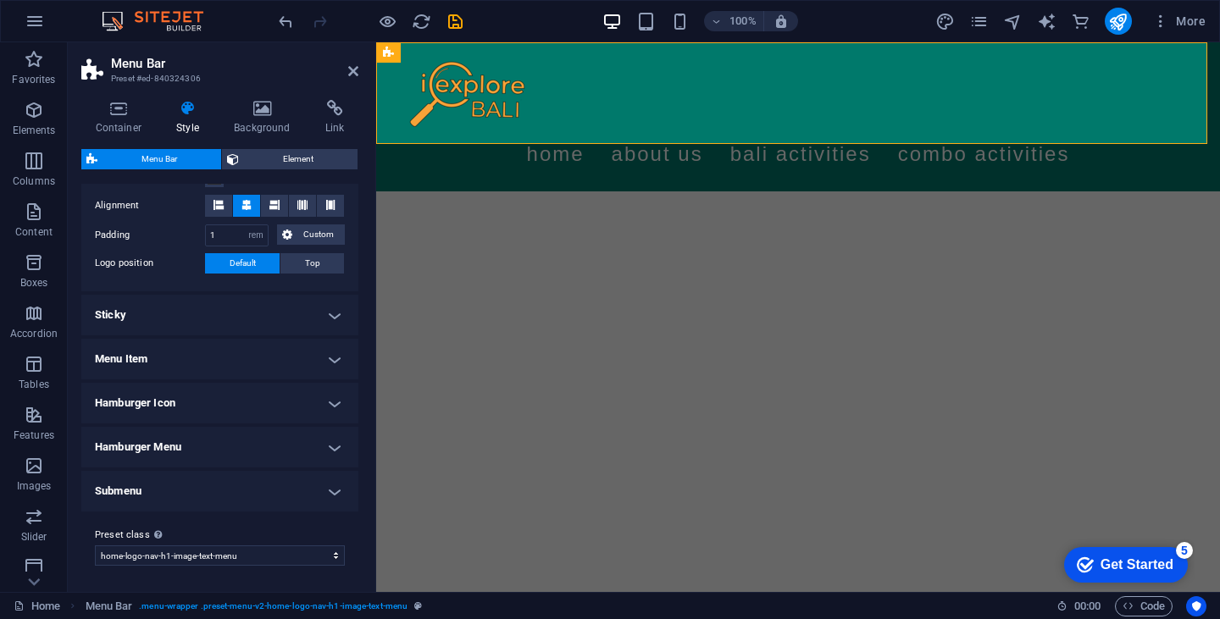
click at [245, 489] on h4 "Submenu" at bounding box center [219, 491] width 277 height 41
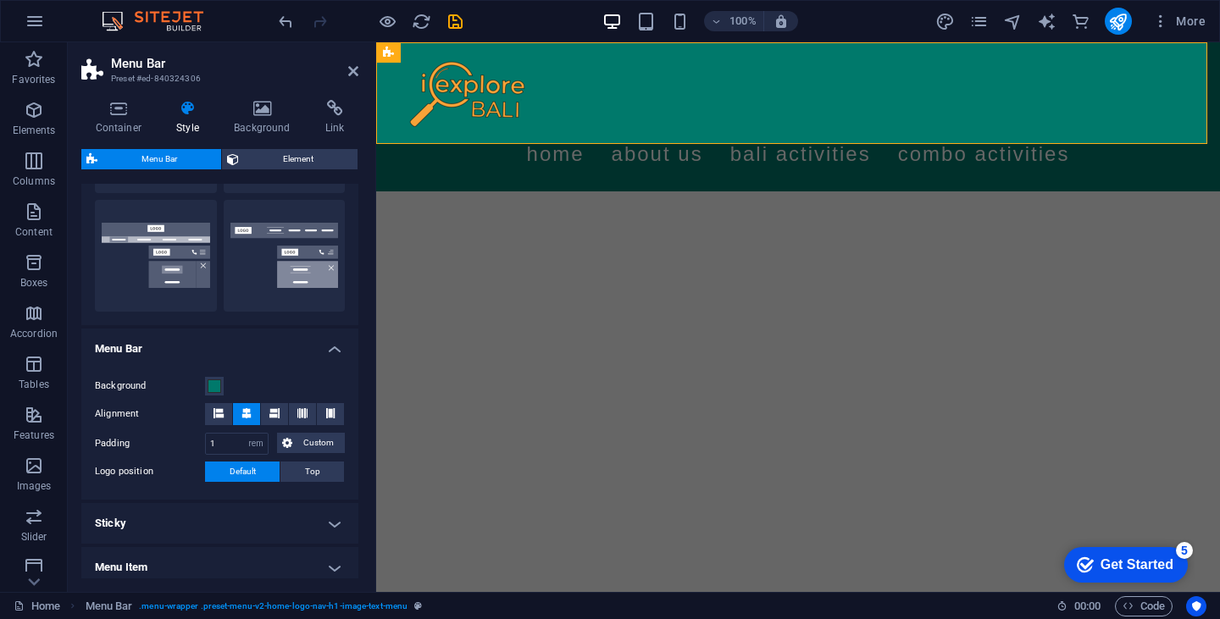
scroll to position [383, 0]
click at [333, 351] on h4 "Menu Bar" at bounding box center [219, 345] width 277 height 31
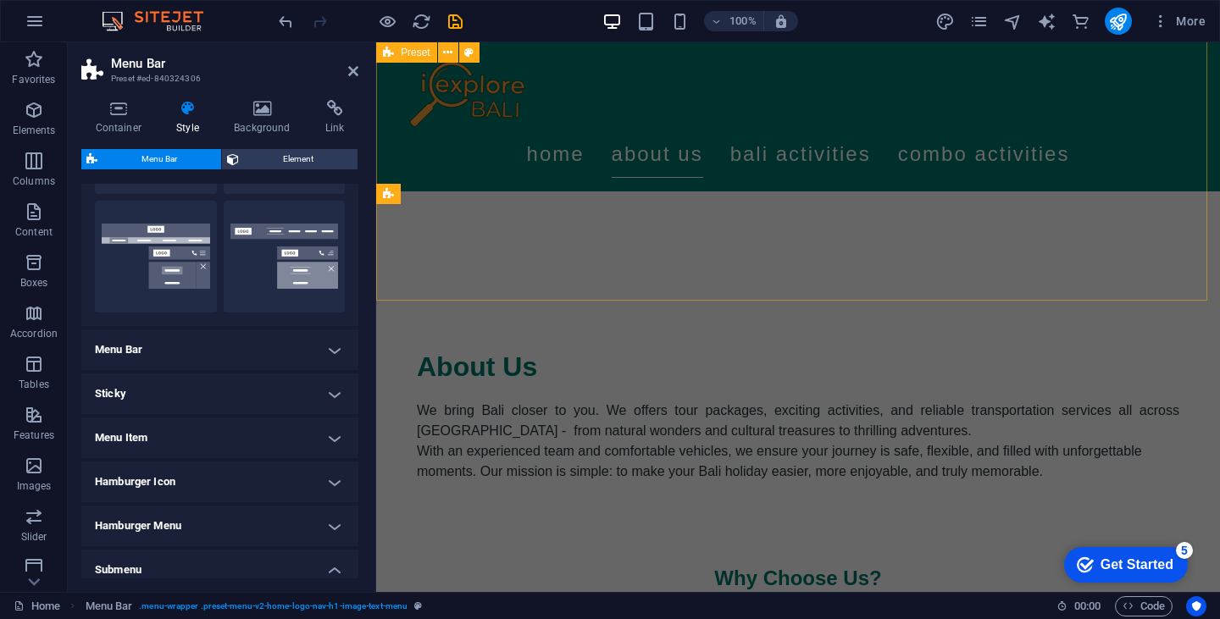
scroll to position [474, 0]
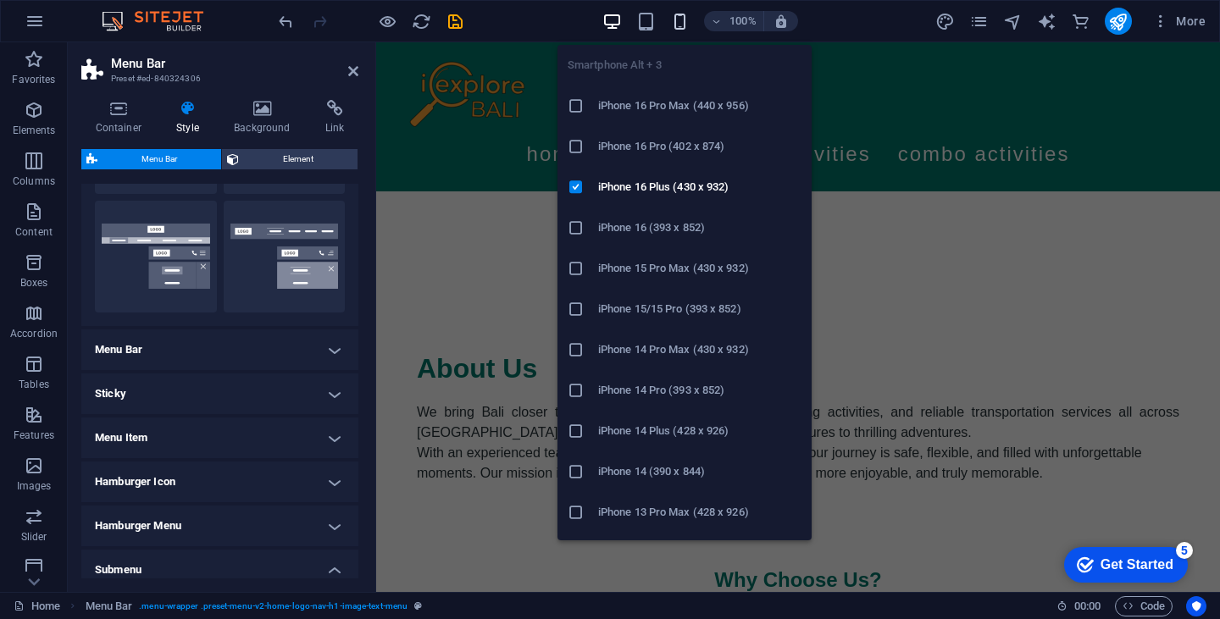
click at [680, 24] on icon "button" at bounding box center [679, 21] width 19 height 19
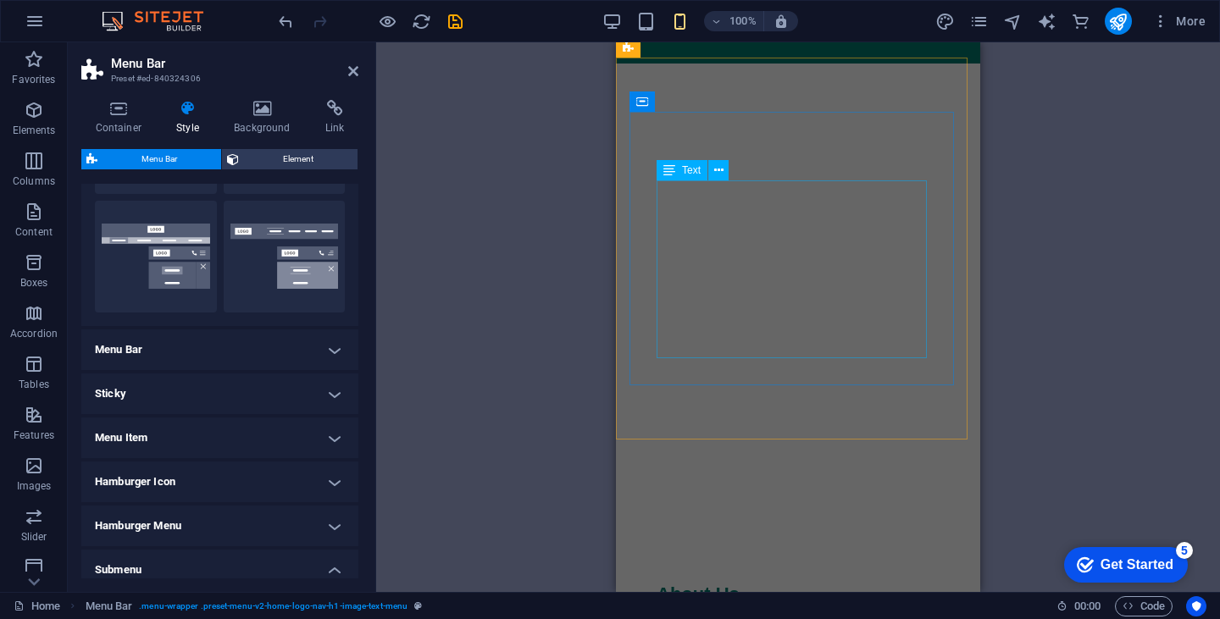
scroll to position [0, 0]
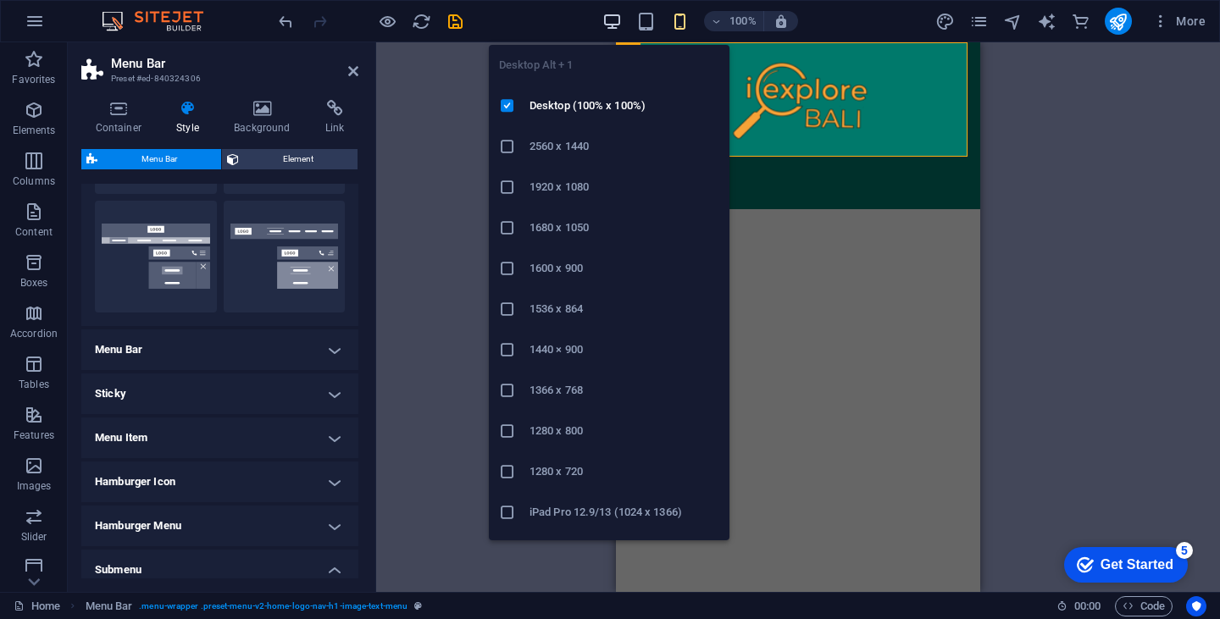
click at [616, 22] on icon "button" at bounding box center [611, 21] width 19 height 19
